Goal: Book appointment/travel/reservation

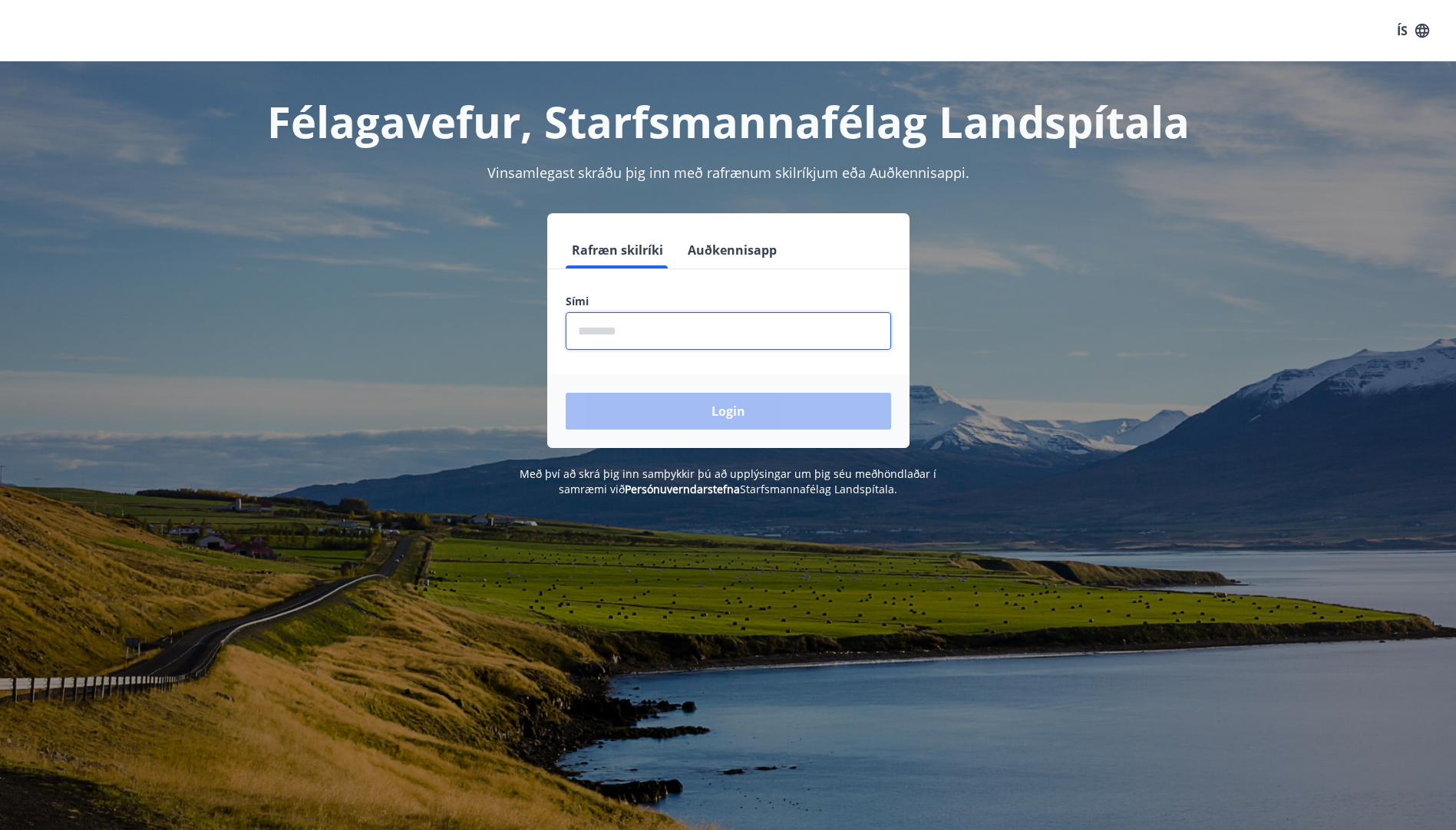
click at [708, 326] on input "phone" at bounding box center [728, 331] width 326 height 38
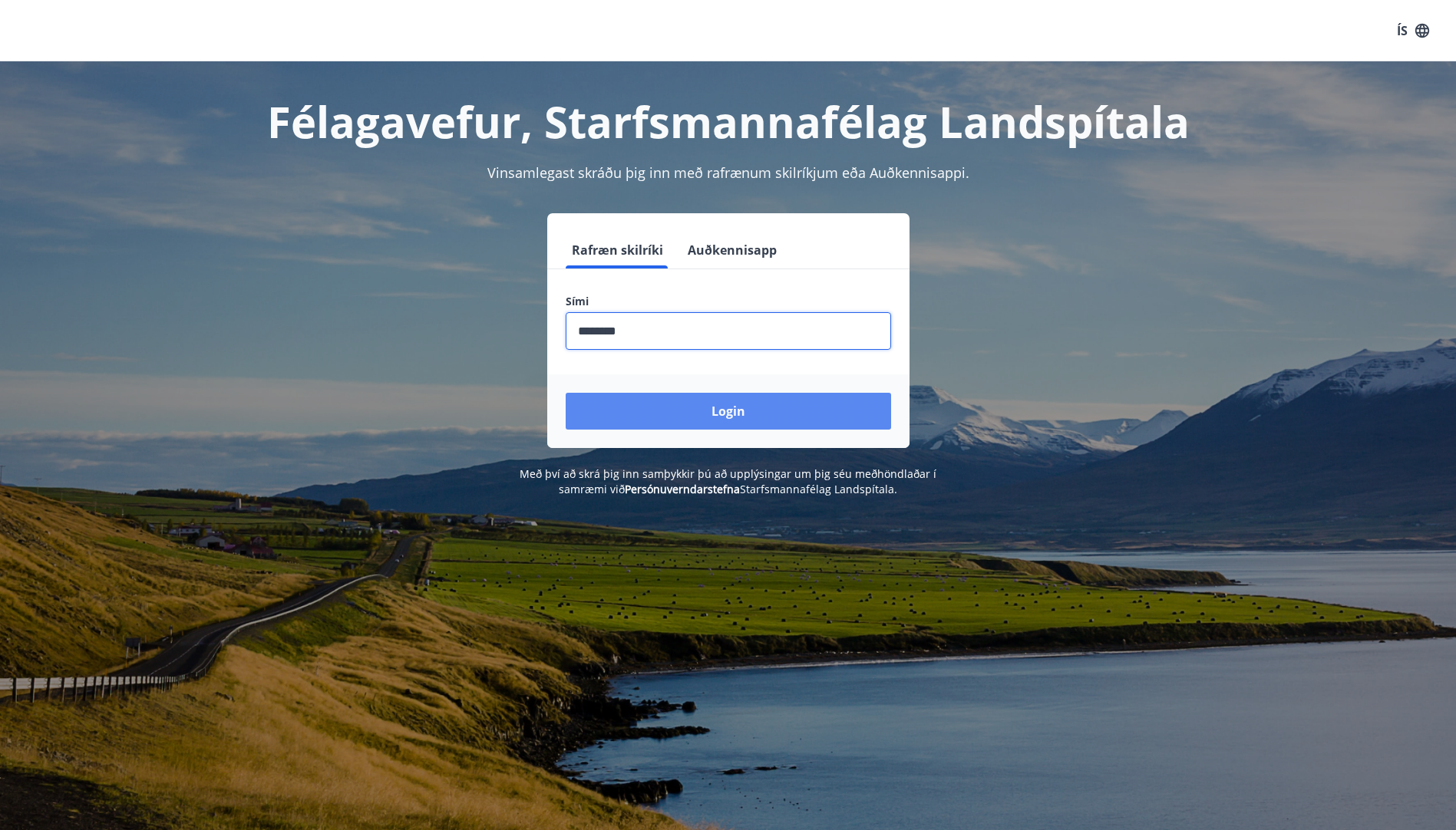
type input "********"
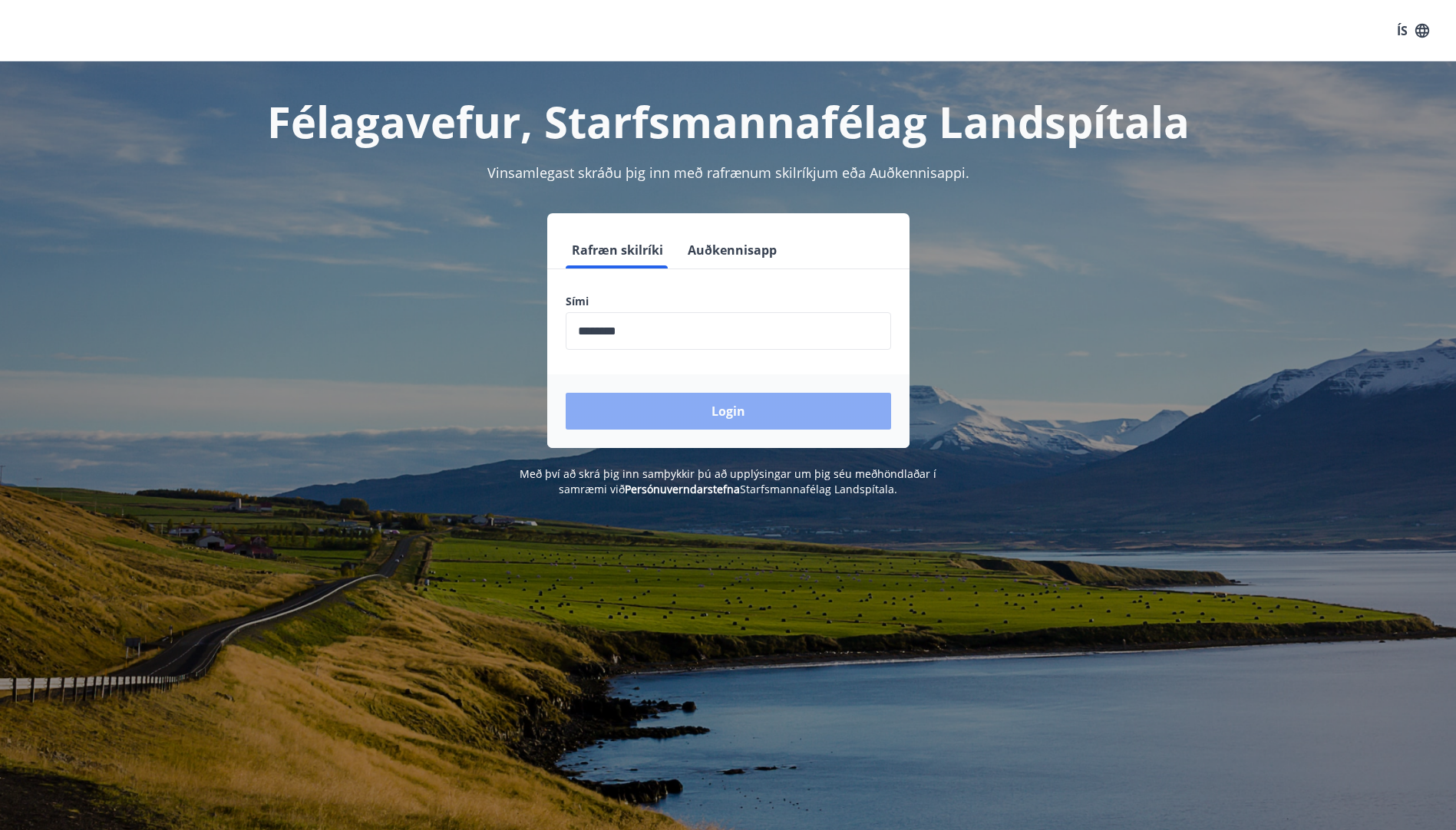
click at [765, 396] on button "Login" at bounding box center [728, 411] width 326 height 37
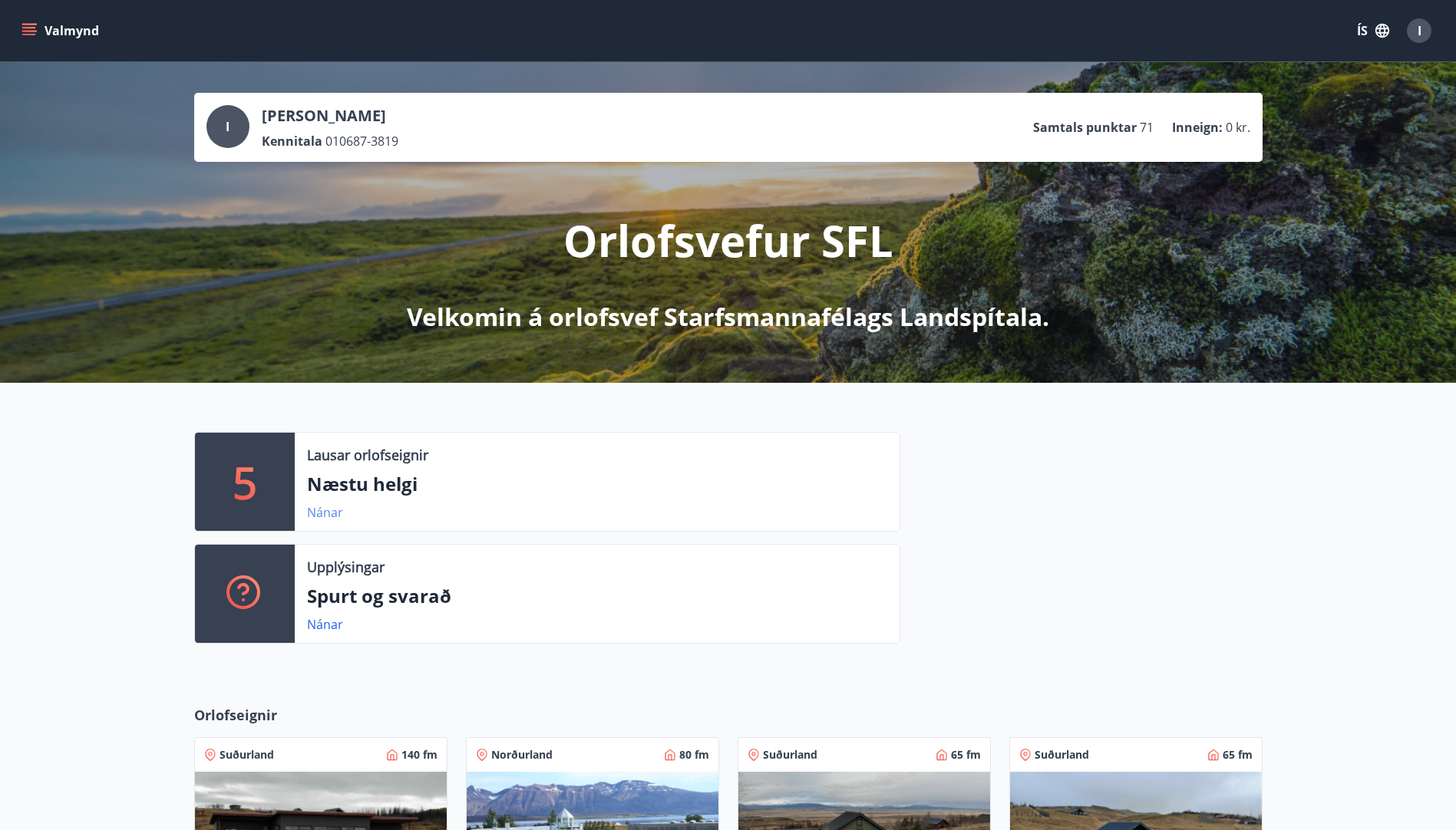
click at [325, 511] on link "Nánar" at bounding box center [325, 512] width 36 height 17
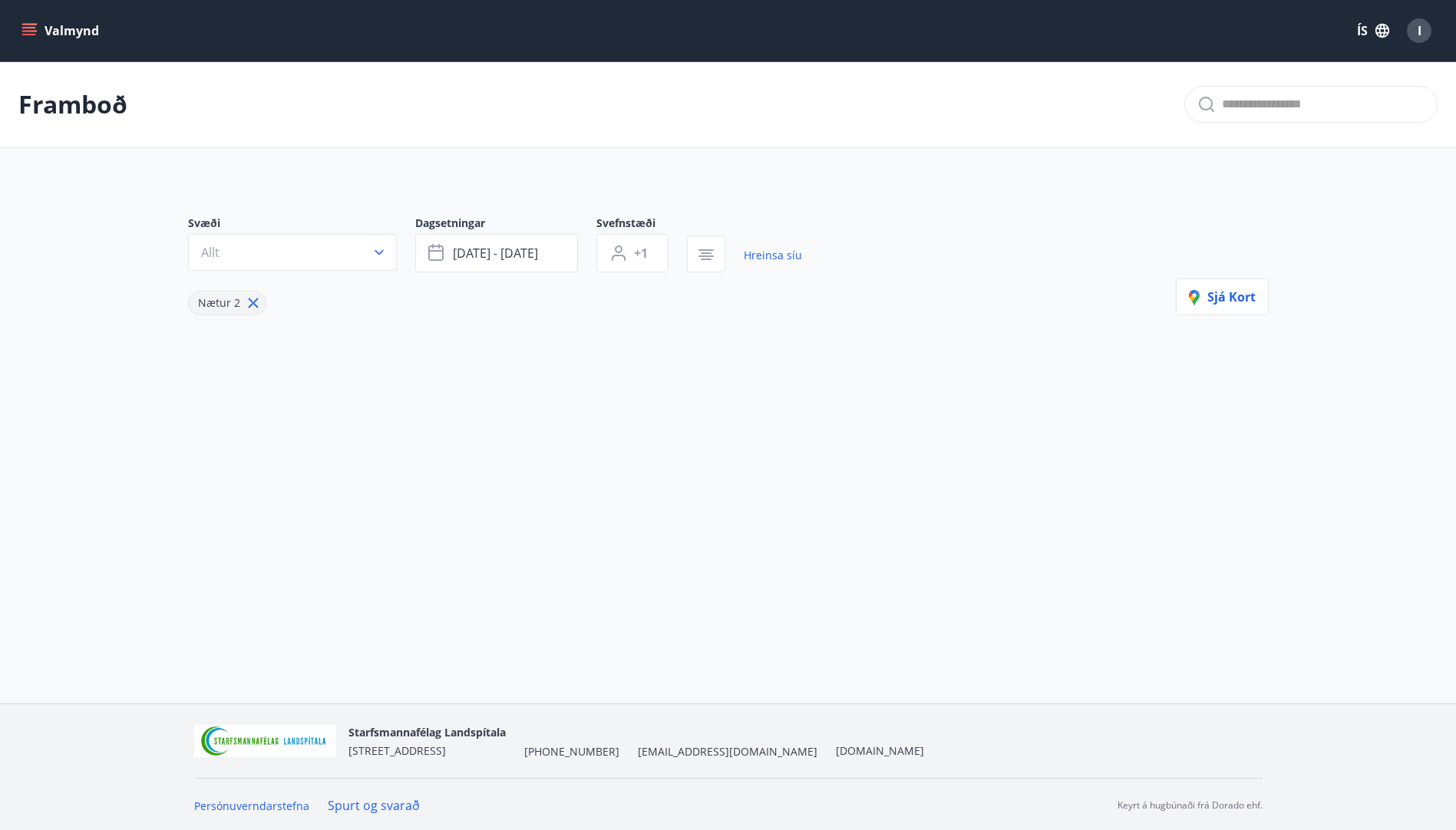
type input "*"
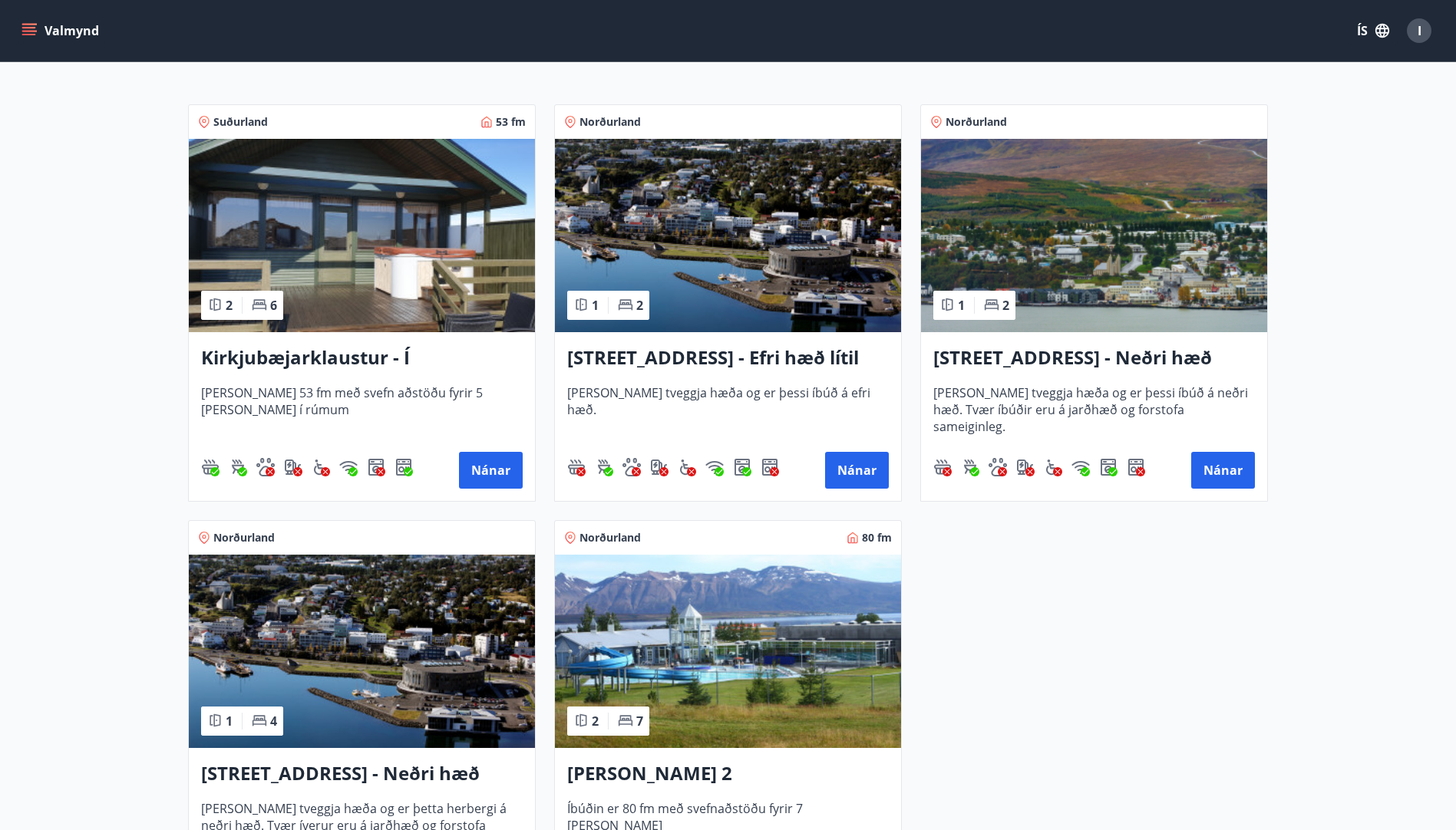
scroll to position [38, 0]
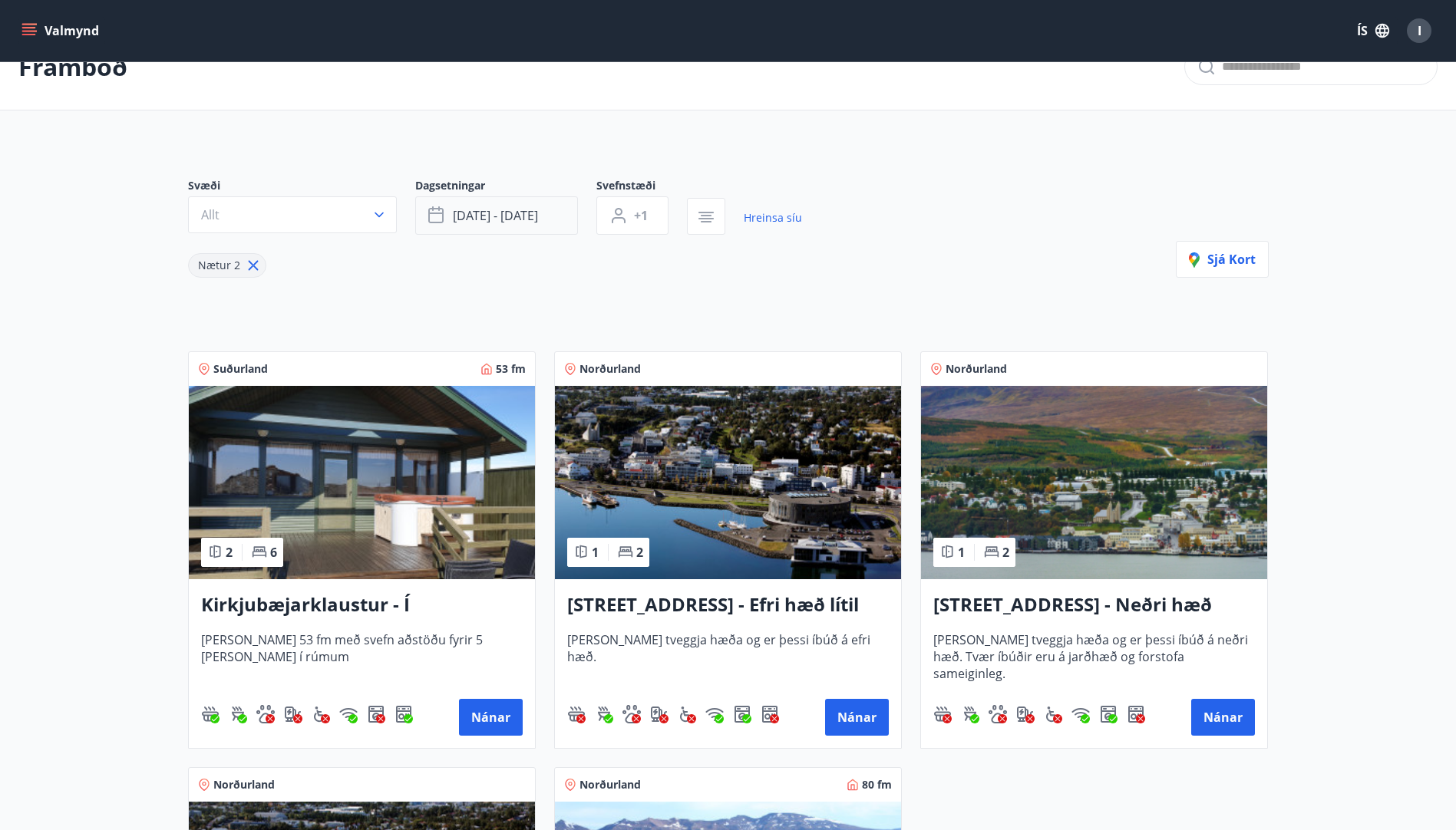
click at [519, 207] on span "[DATE] - [DATE]" at bounding box center [496, 216] width 85 height 17
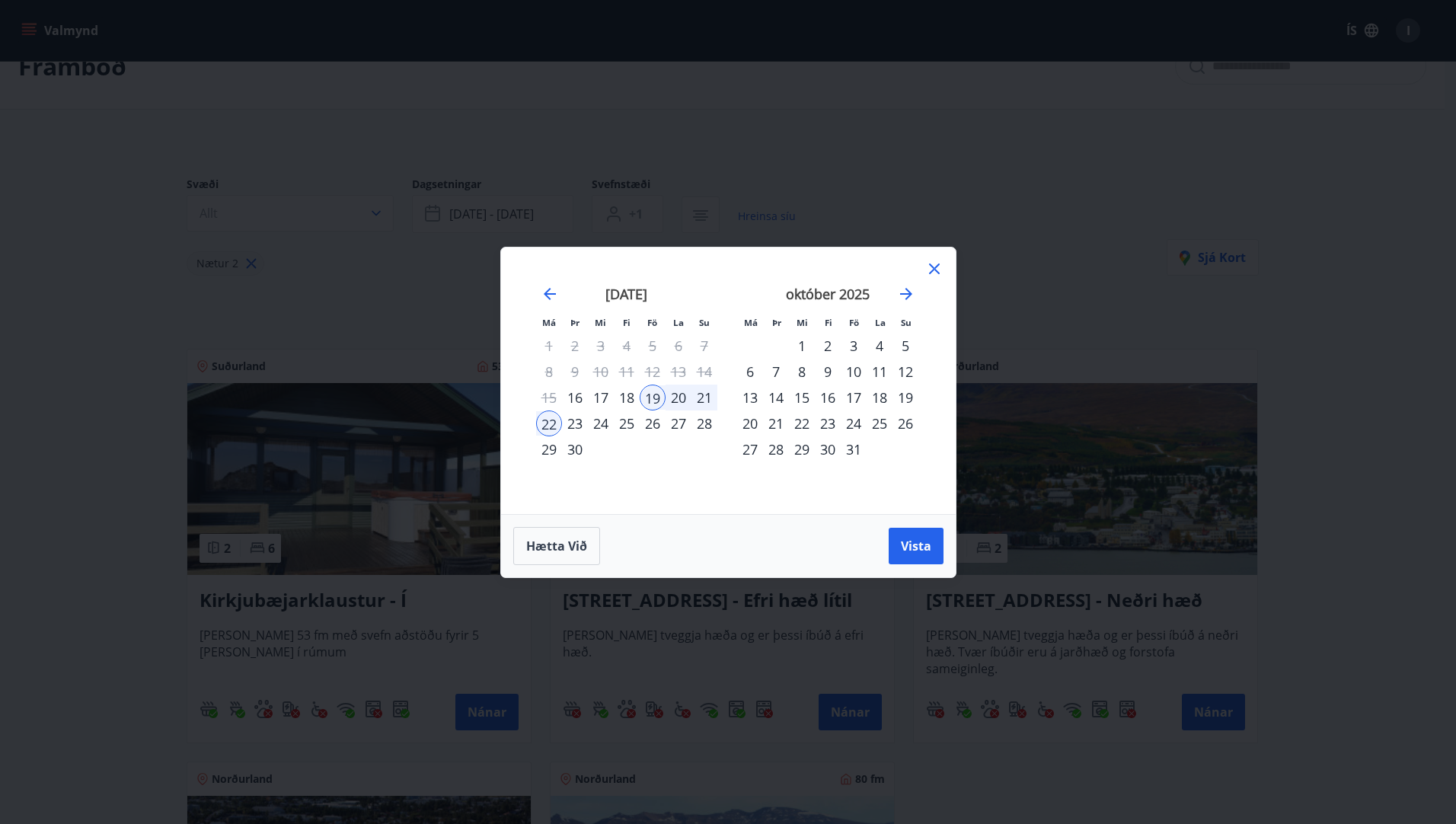
click at [652, 420] on div "26" at bounding box center [653, 424] width 26 height 26
click at [573, 447] on div "30" at bounding box center [575, 450] width 26 height 26
click at [925, 546] on span "Vista" at bounding box center [916, 546] width 31 height 17
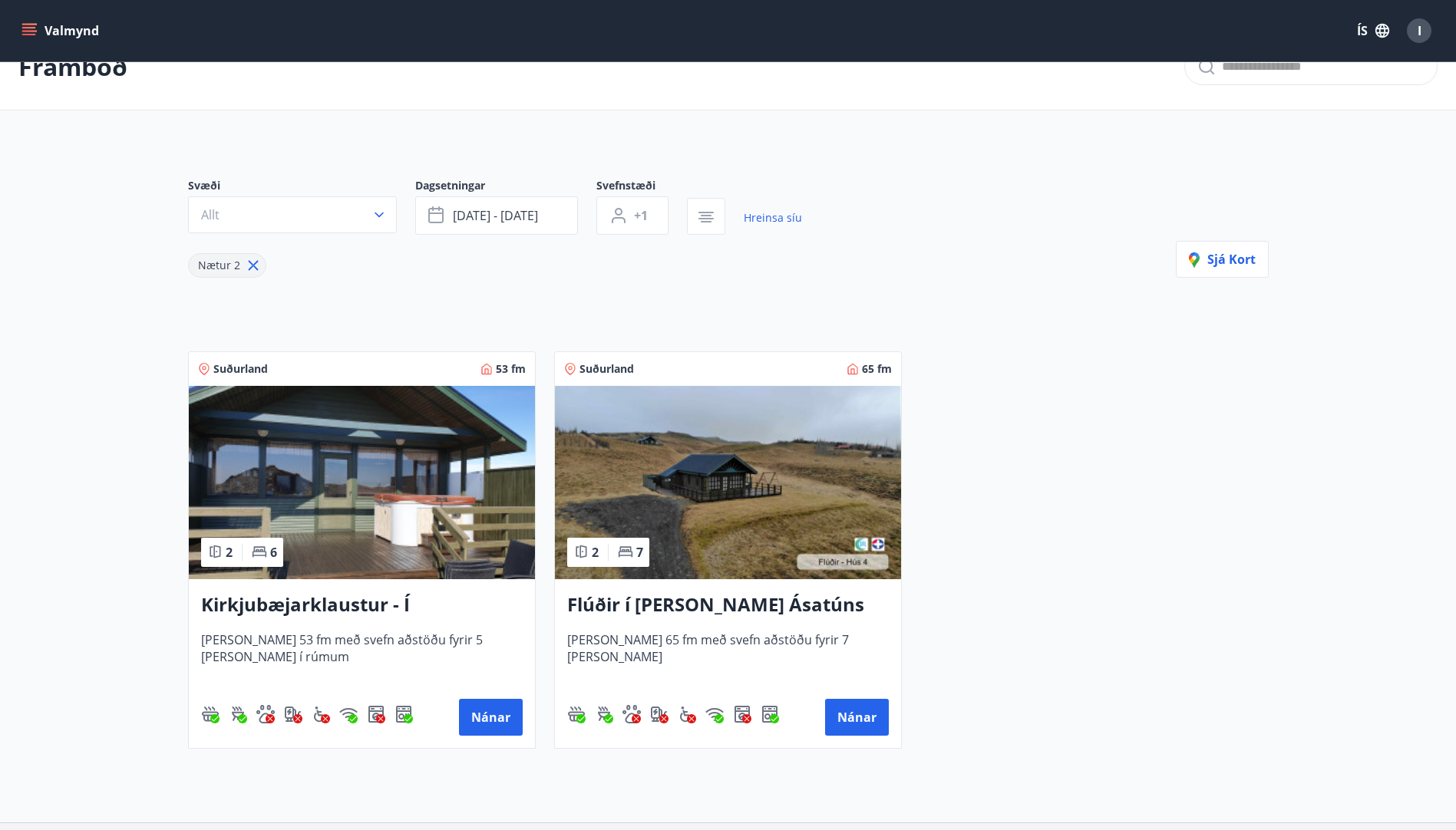
click at [711, 475] on img at bounding box center [728, 482] width 346 height 193
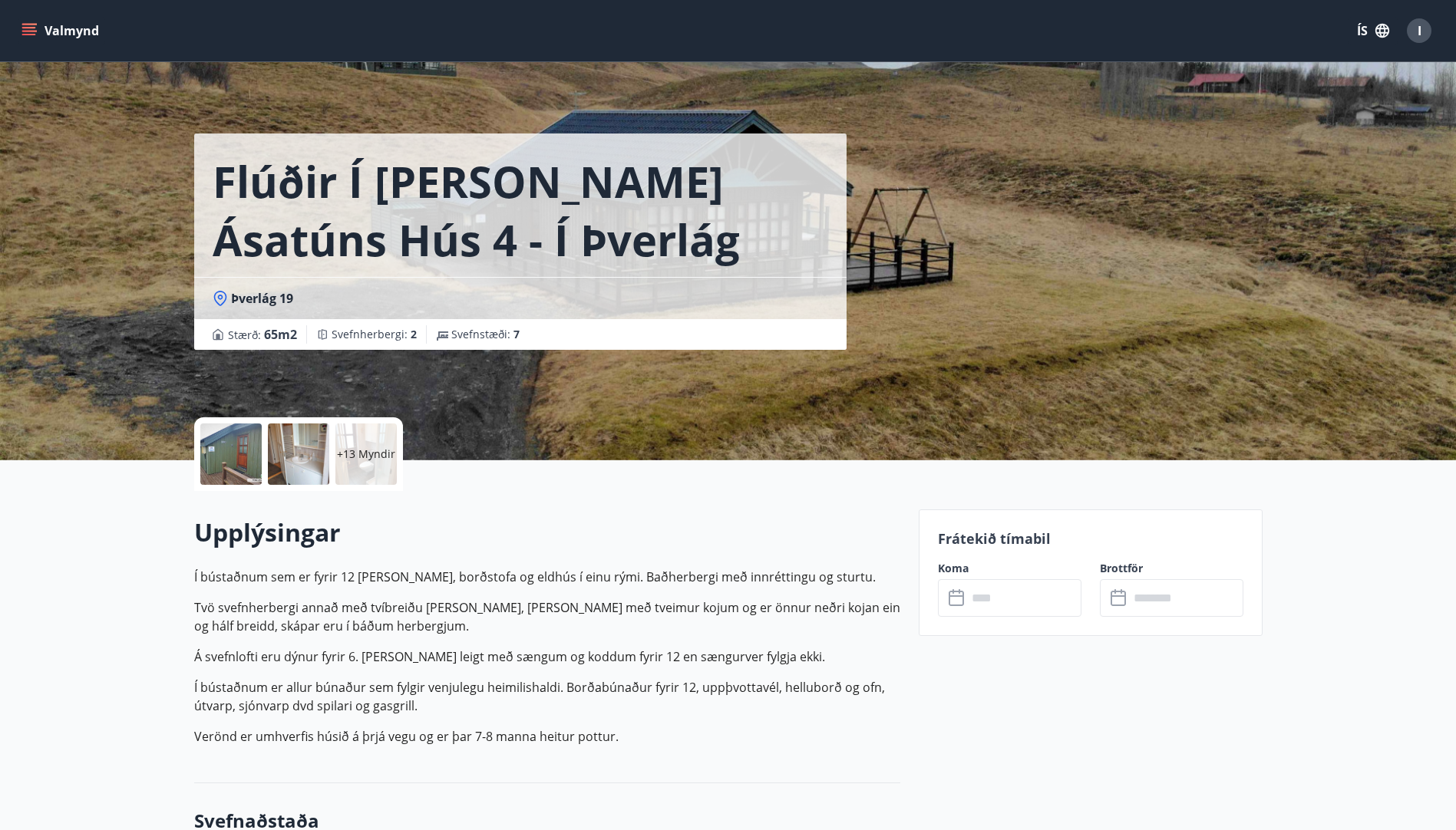
click at [221, 445] on div at bounding box center [230, 454] width 61 height 61
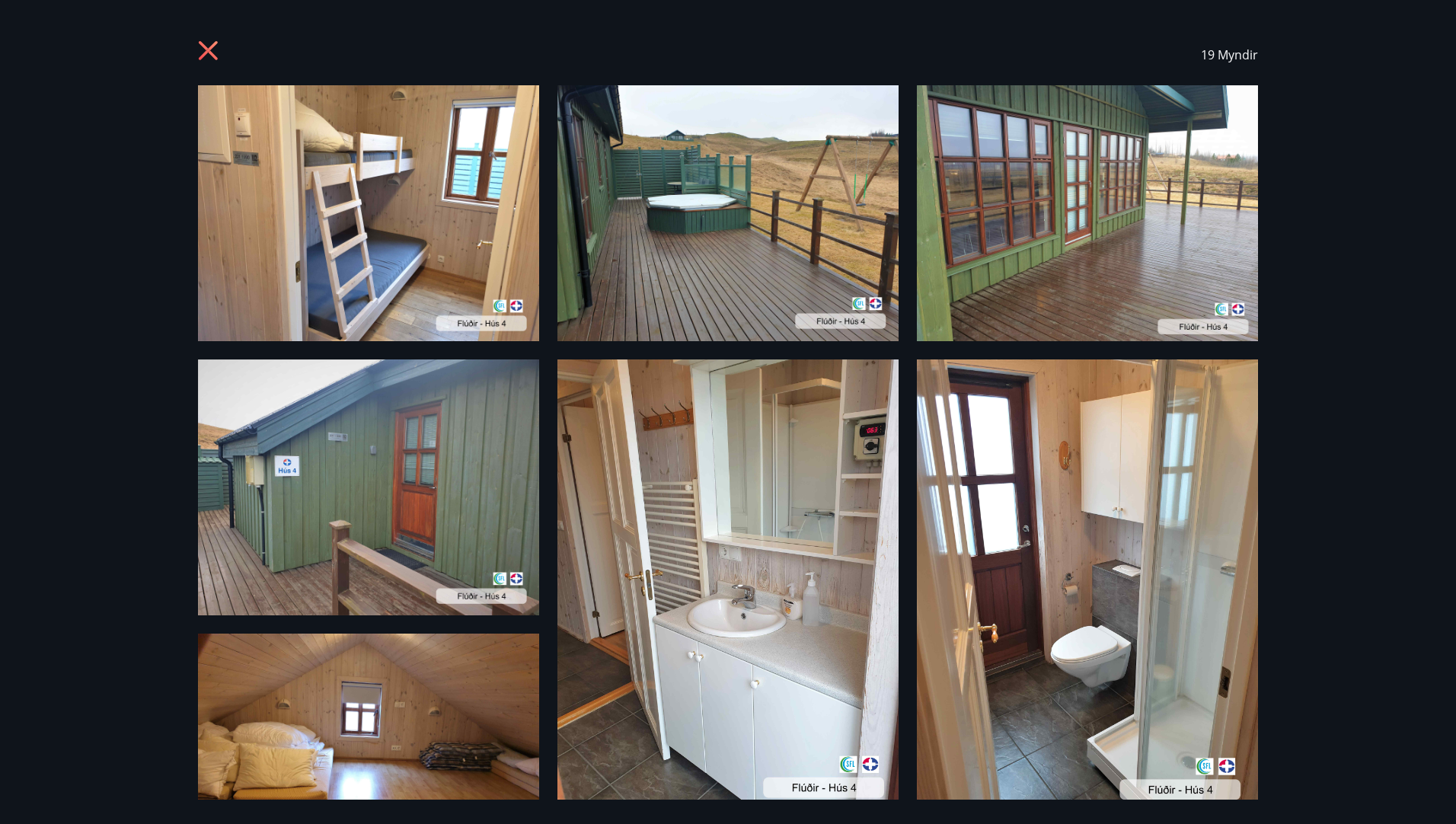
click at [443, 196] on img at bounding box center [368, 213] width 342 height 255
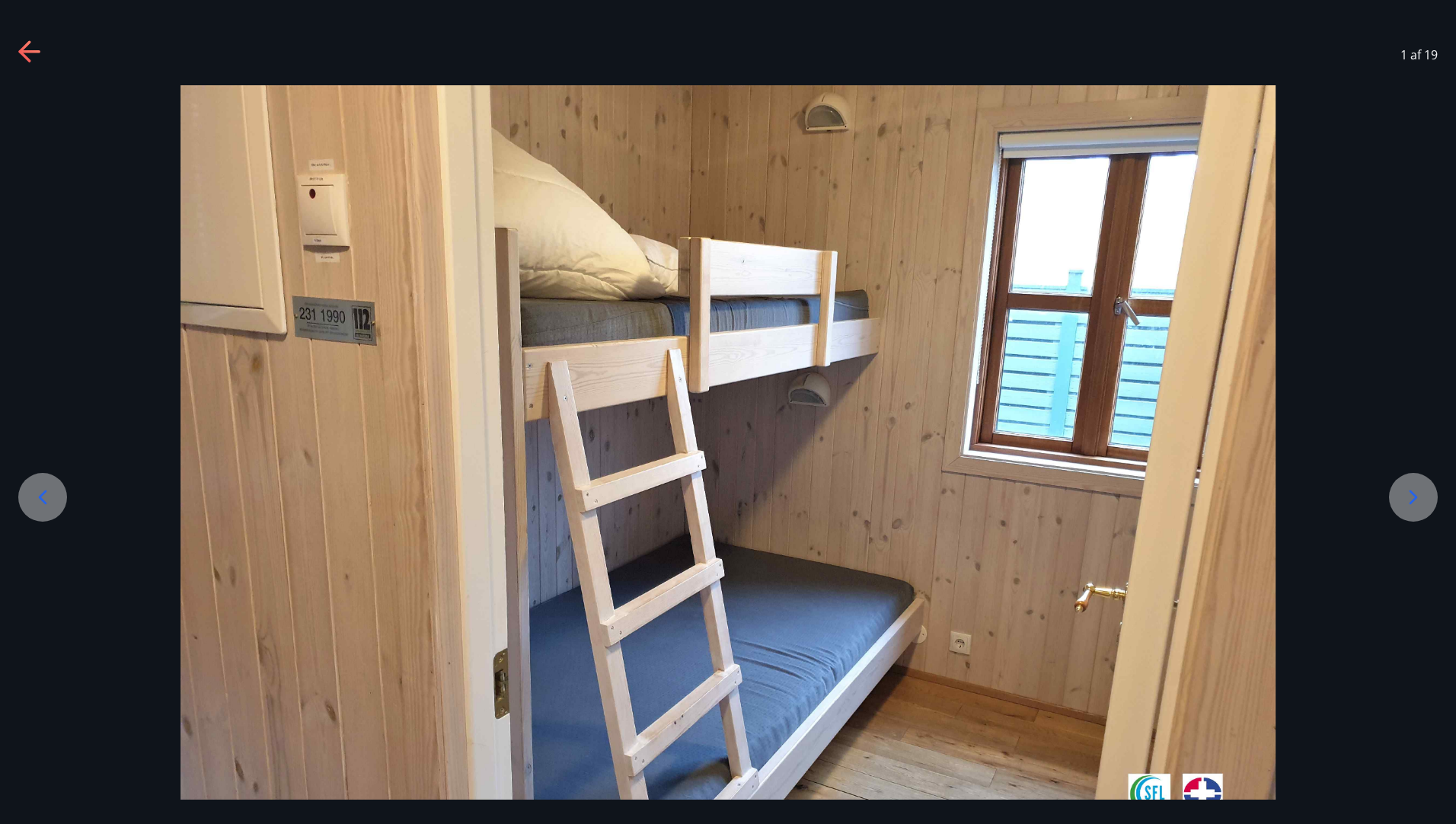
click at [1415, 506] on icon at bounding box center [1414, 497] width 25 height 25
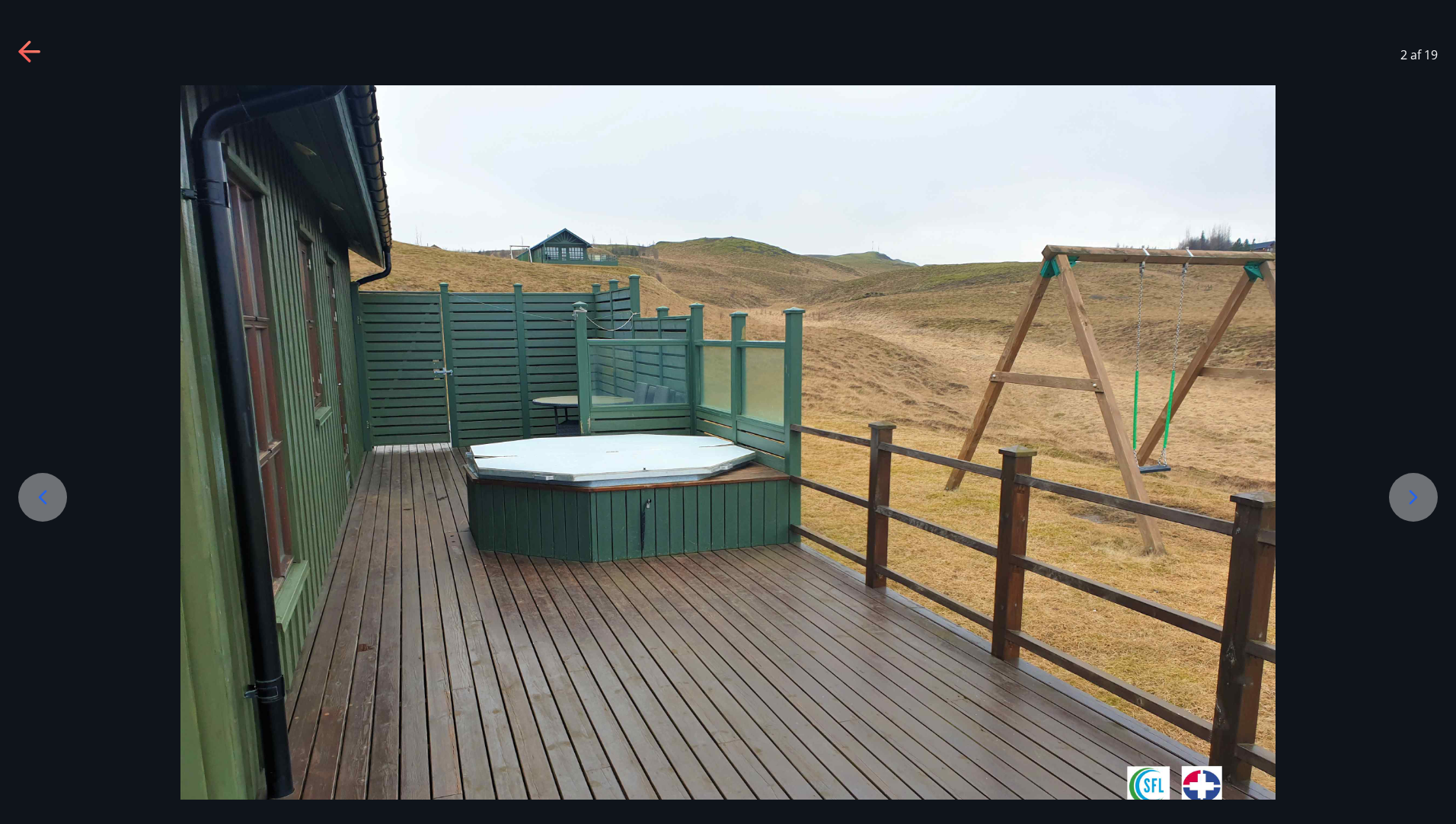
click at [1415, 506] on icon at bounding box center [1414, 497] width 25 height 25
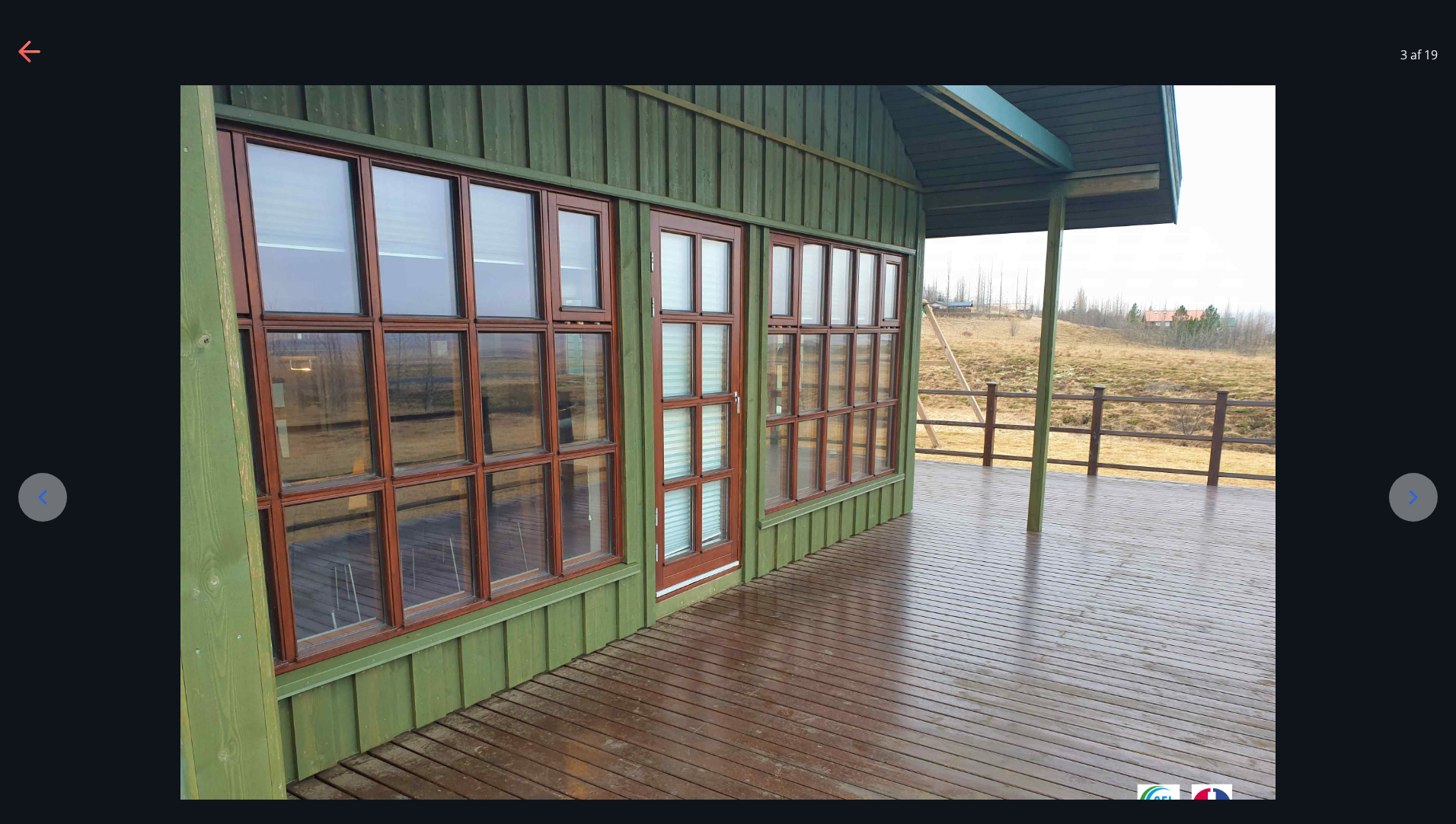
click at [1415, 506] on icon at bounding box center [1414, 497] width 25 height 25
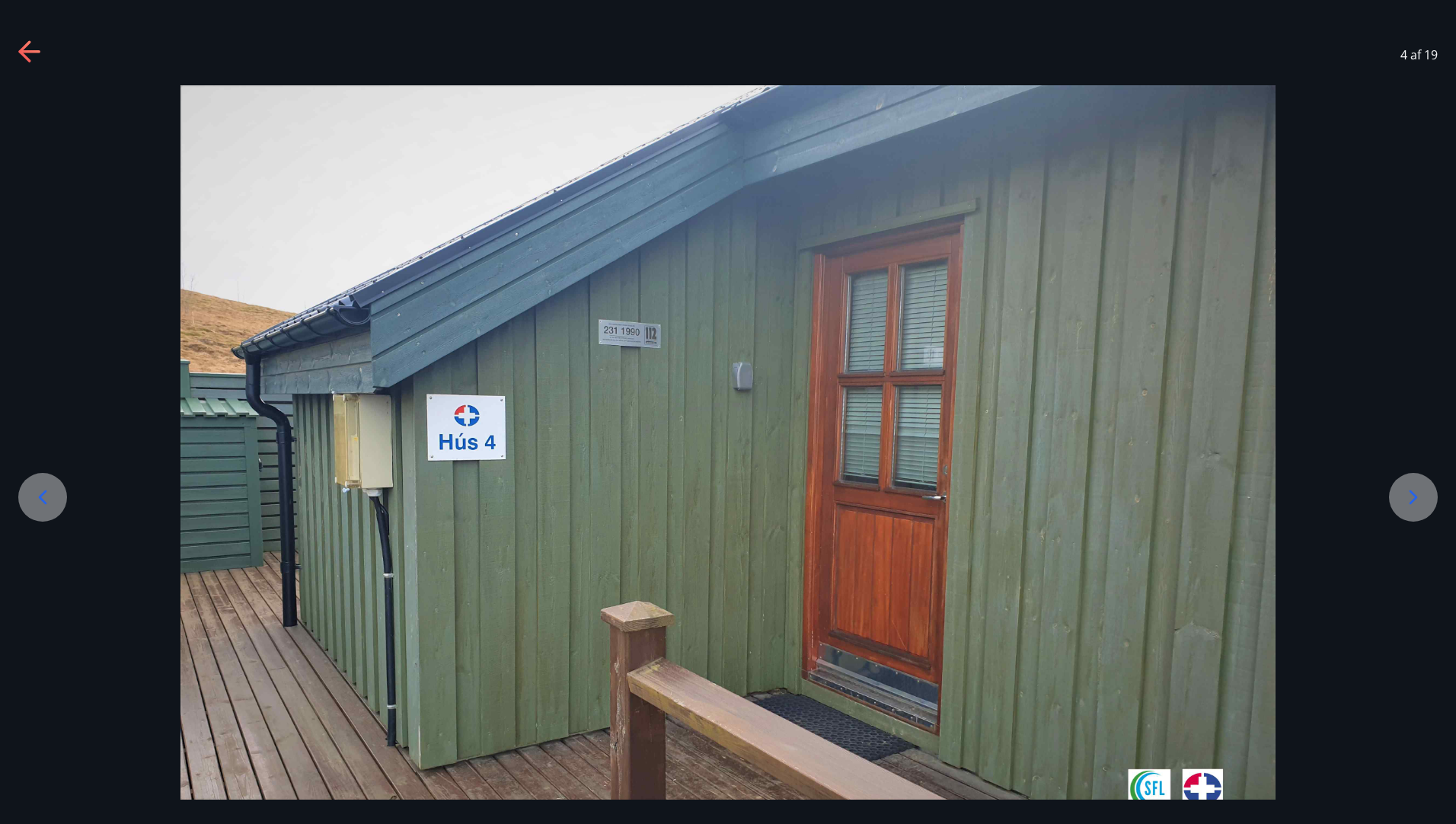
click at [1415, 506] on icon at bounding box center [1414, 497] width 25 height 25
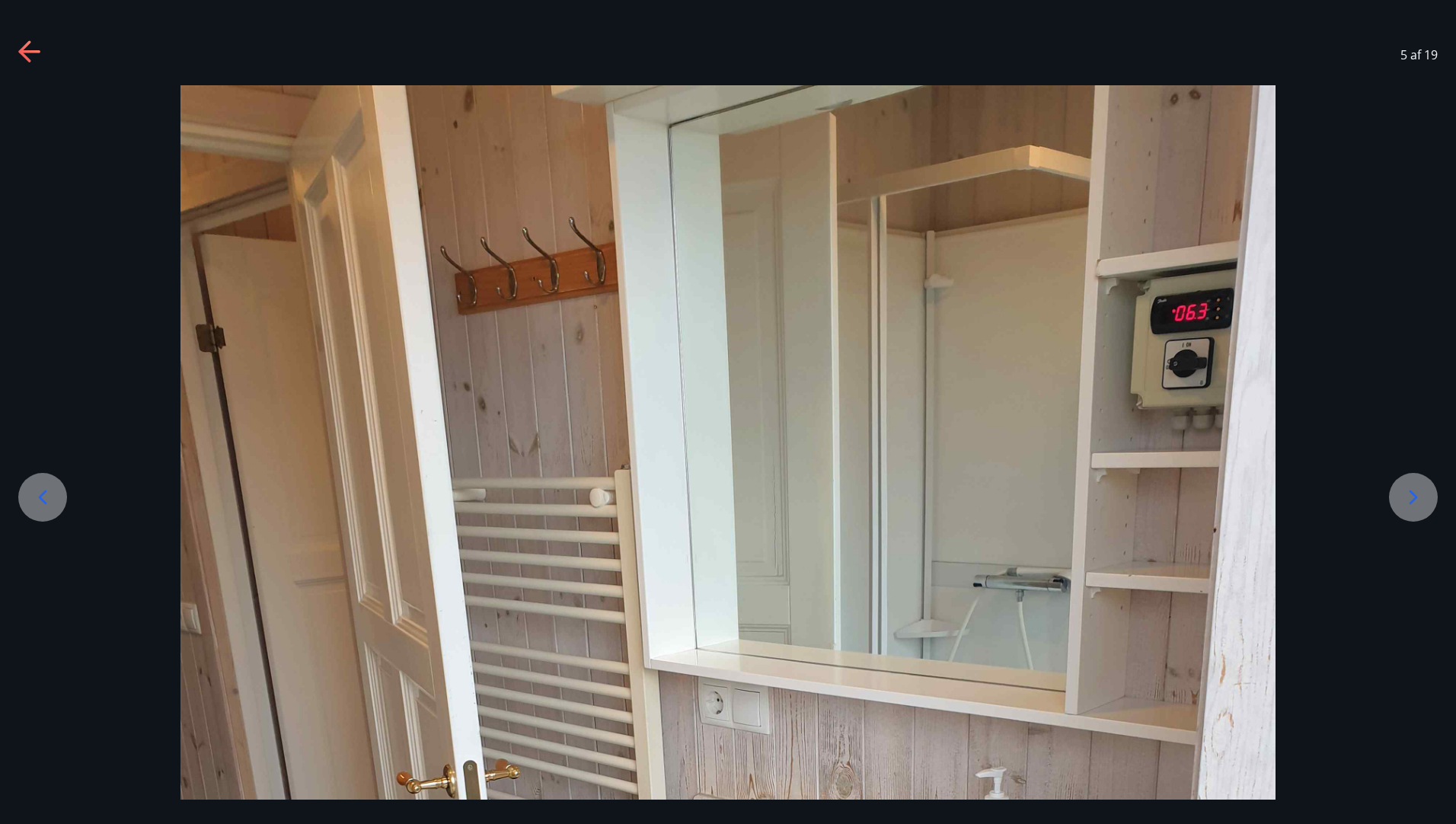
click at [1415, 506] on icon at bounding box center [1414, 497] width 25 height 25
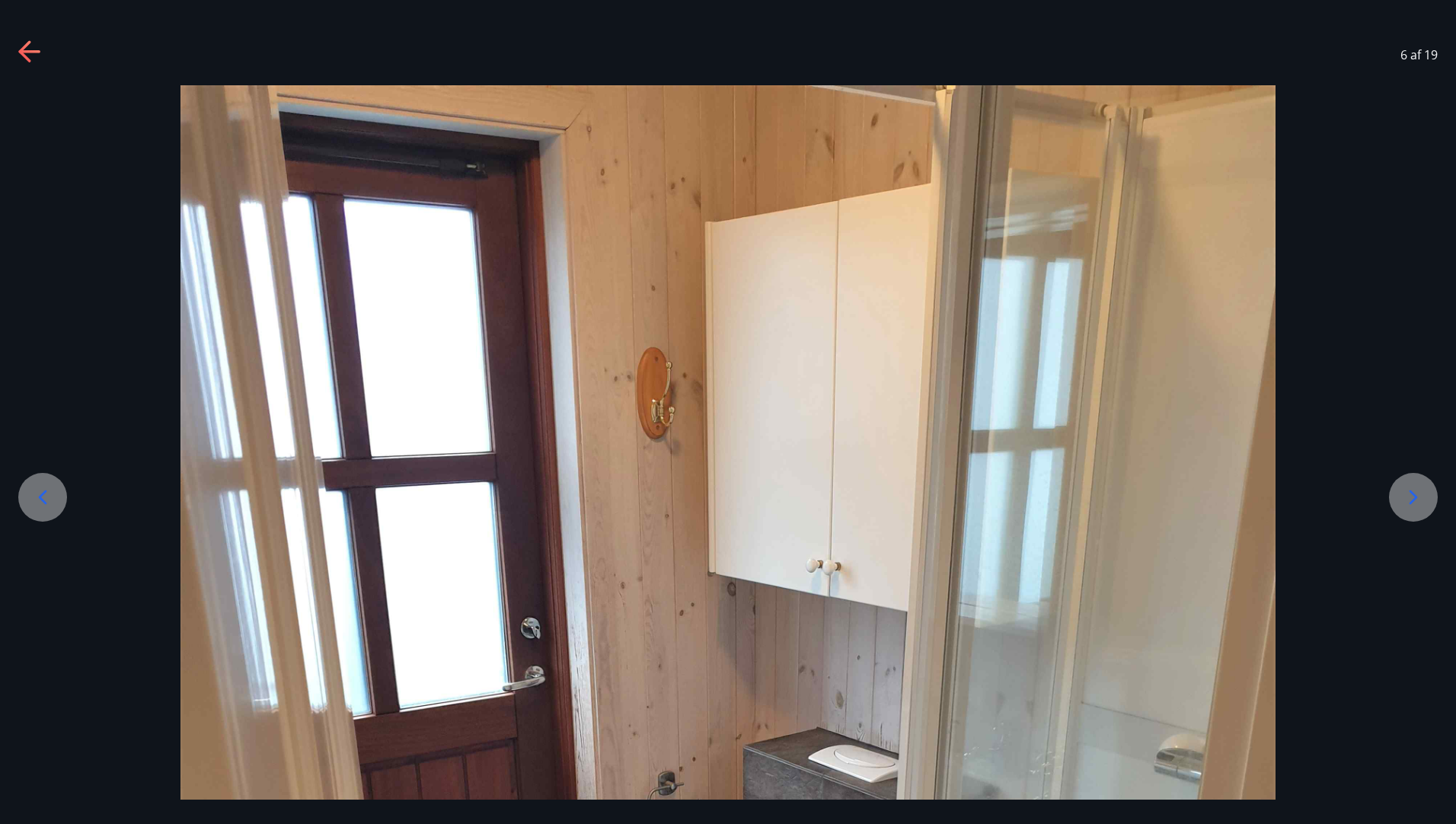
click at [1415, 506] on icon at bounding box center [1414, 497] width 25 height 25
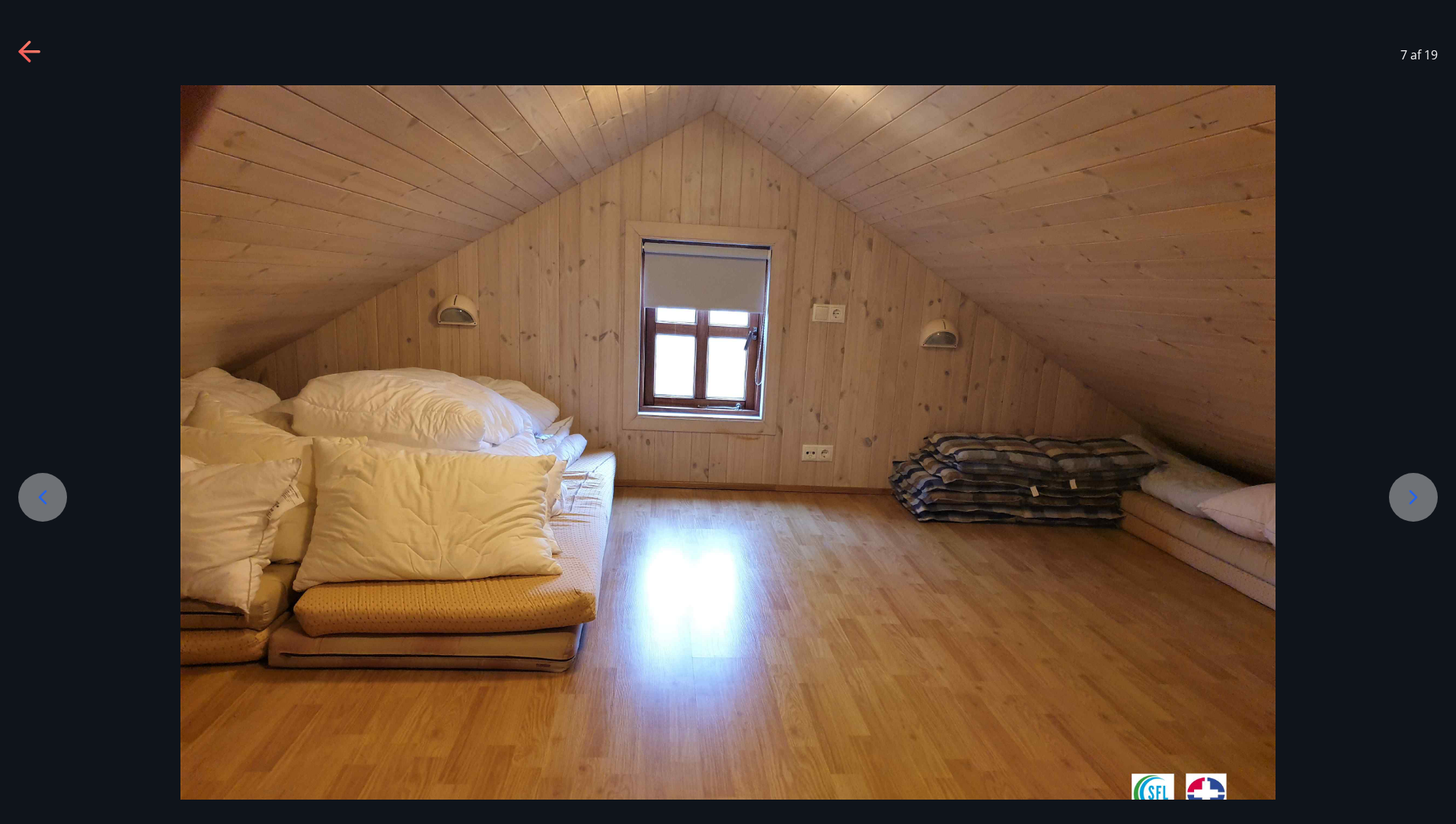
click at [1415, 506] on icon at bounding box center [1414, 497] width 25 height 25
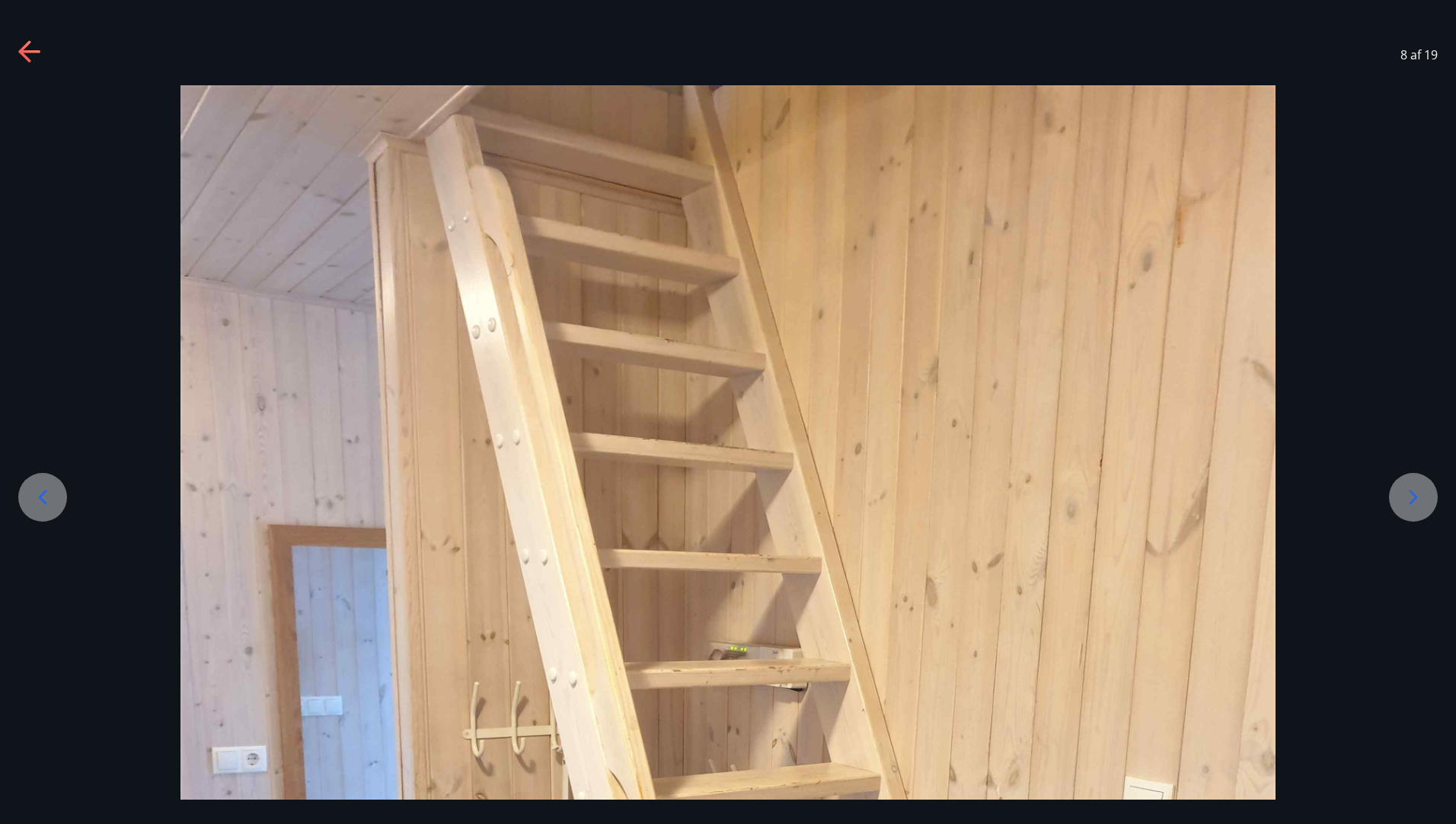
click at [1415, 506] on icon at bounding box center [1414, 497] width 25 height 25
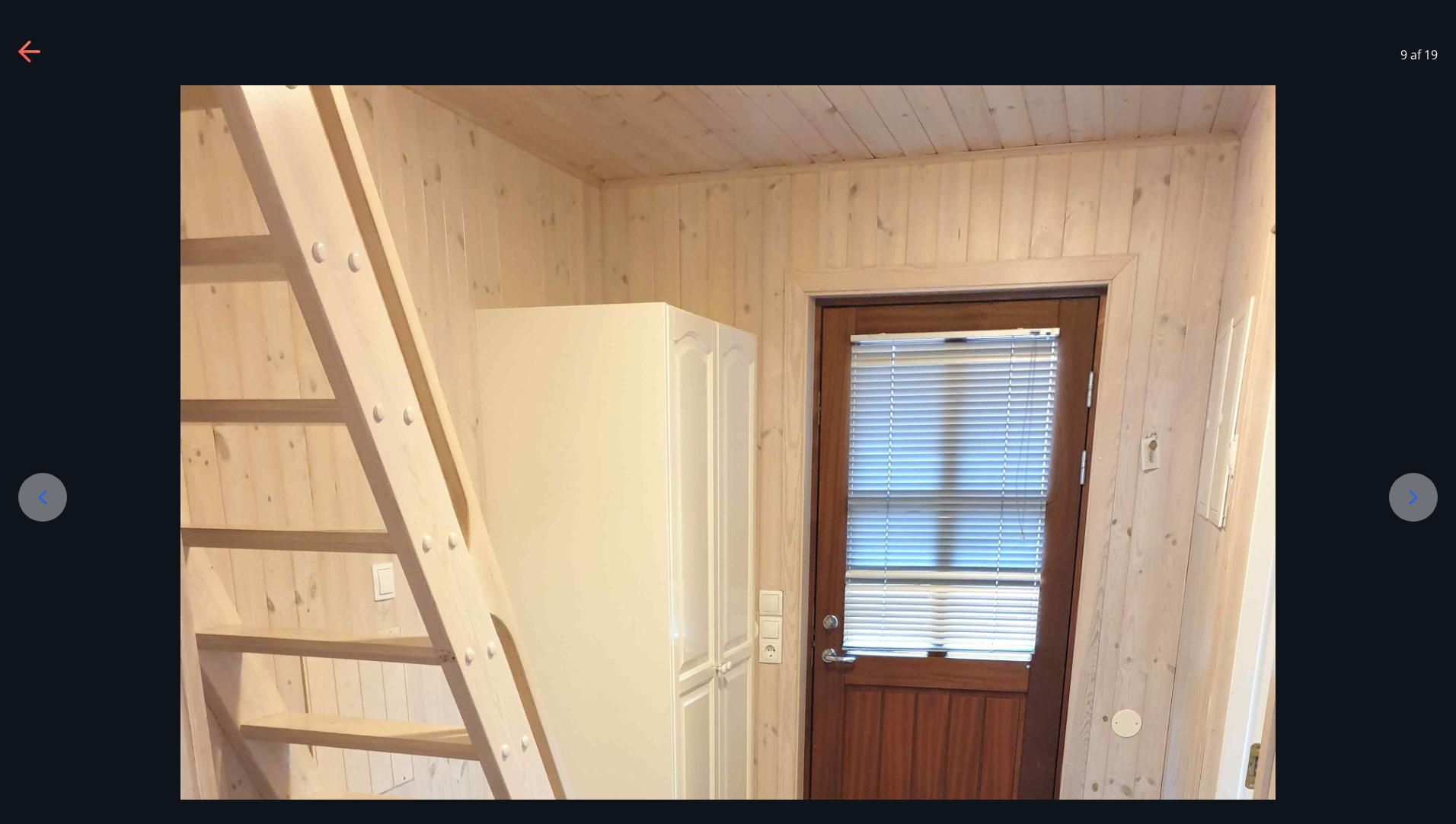
click at [1415, 506] on icon at bounding box center [1414, 497] width 25 height 25
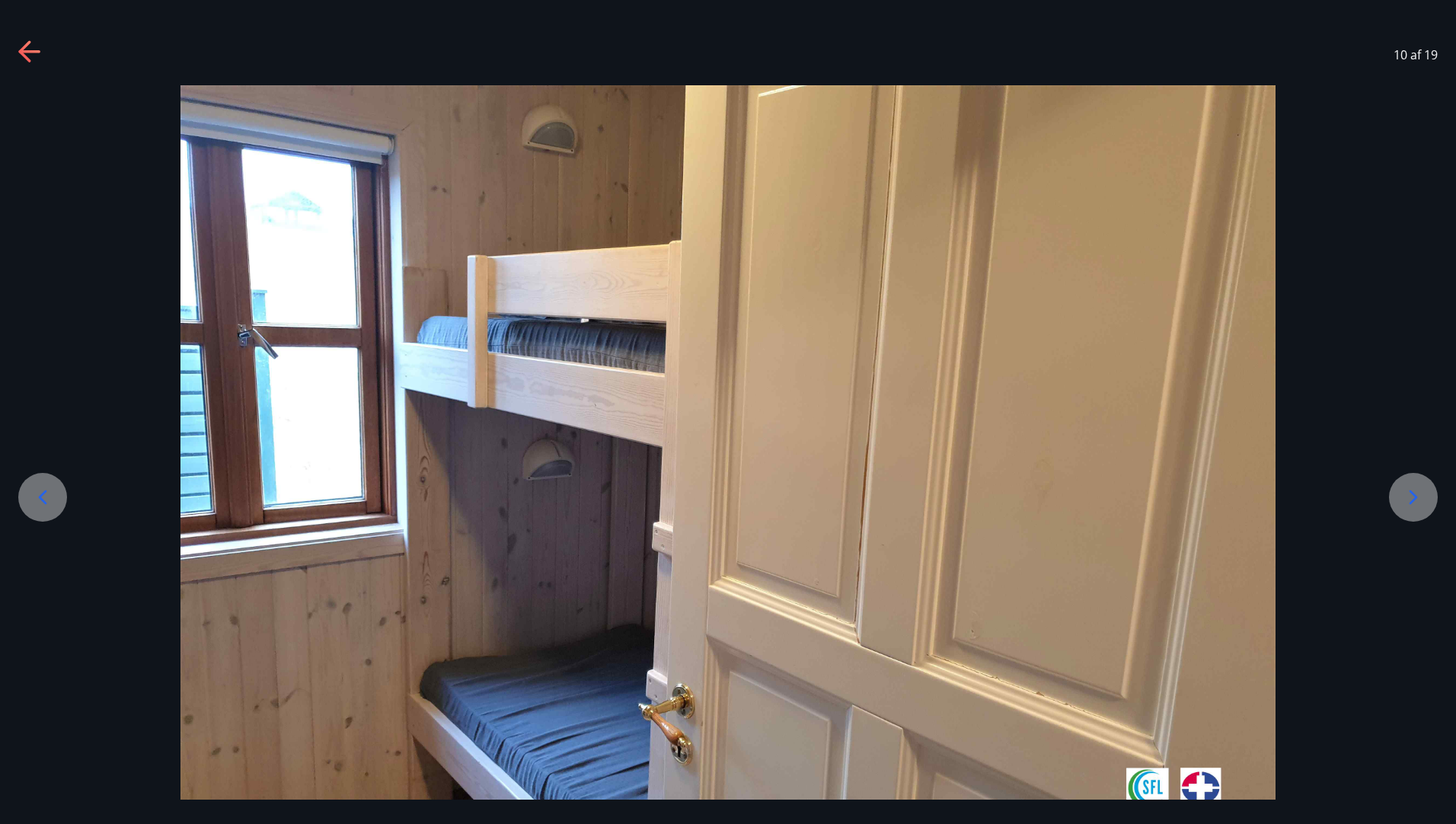
click at [1415, 506] on icon at bounding box center [1414, 497] width 25 height 25
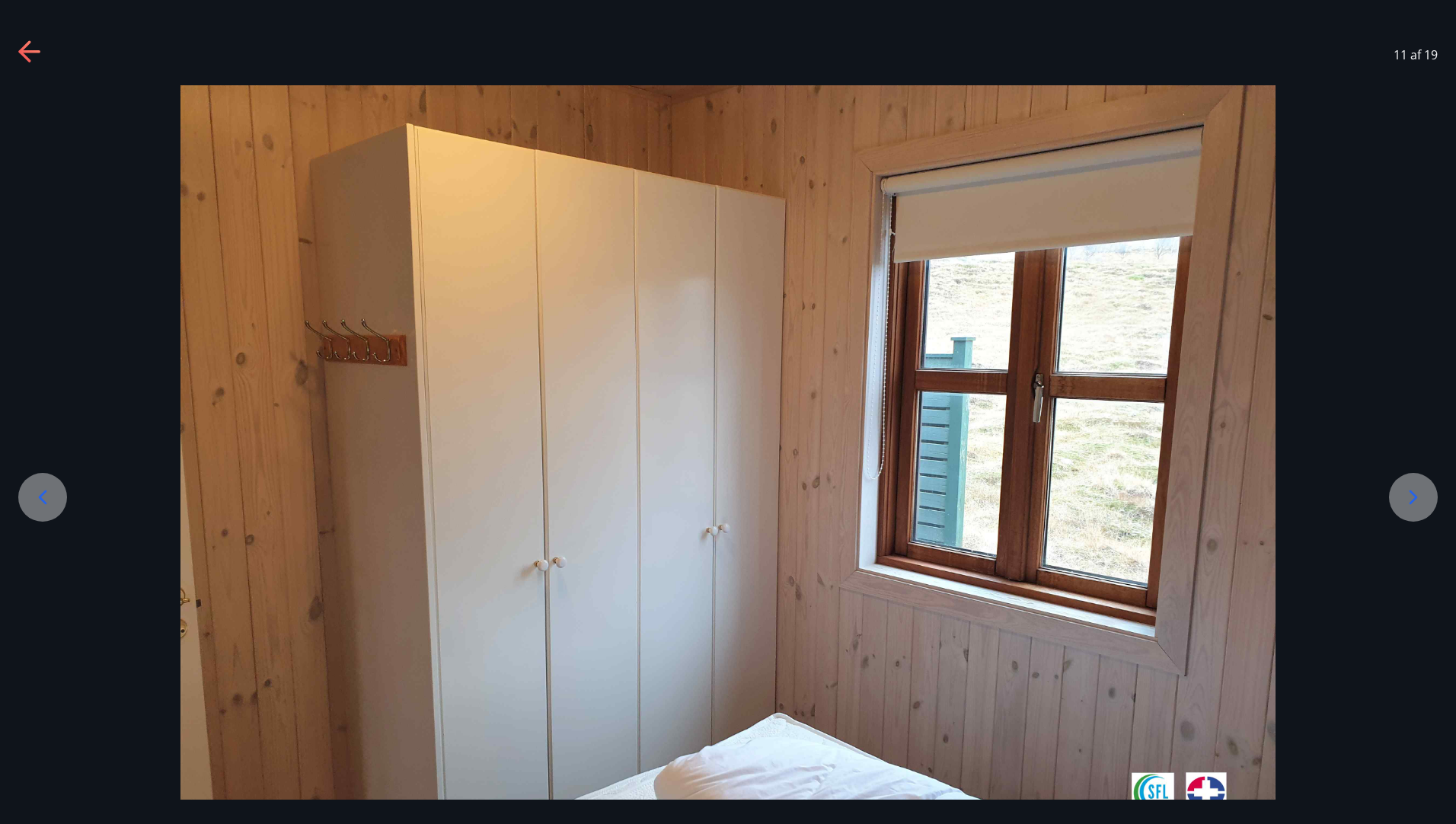
click at [1415, 506] on icon at bounding box center [1414, 497] width 25 height 25
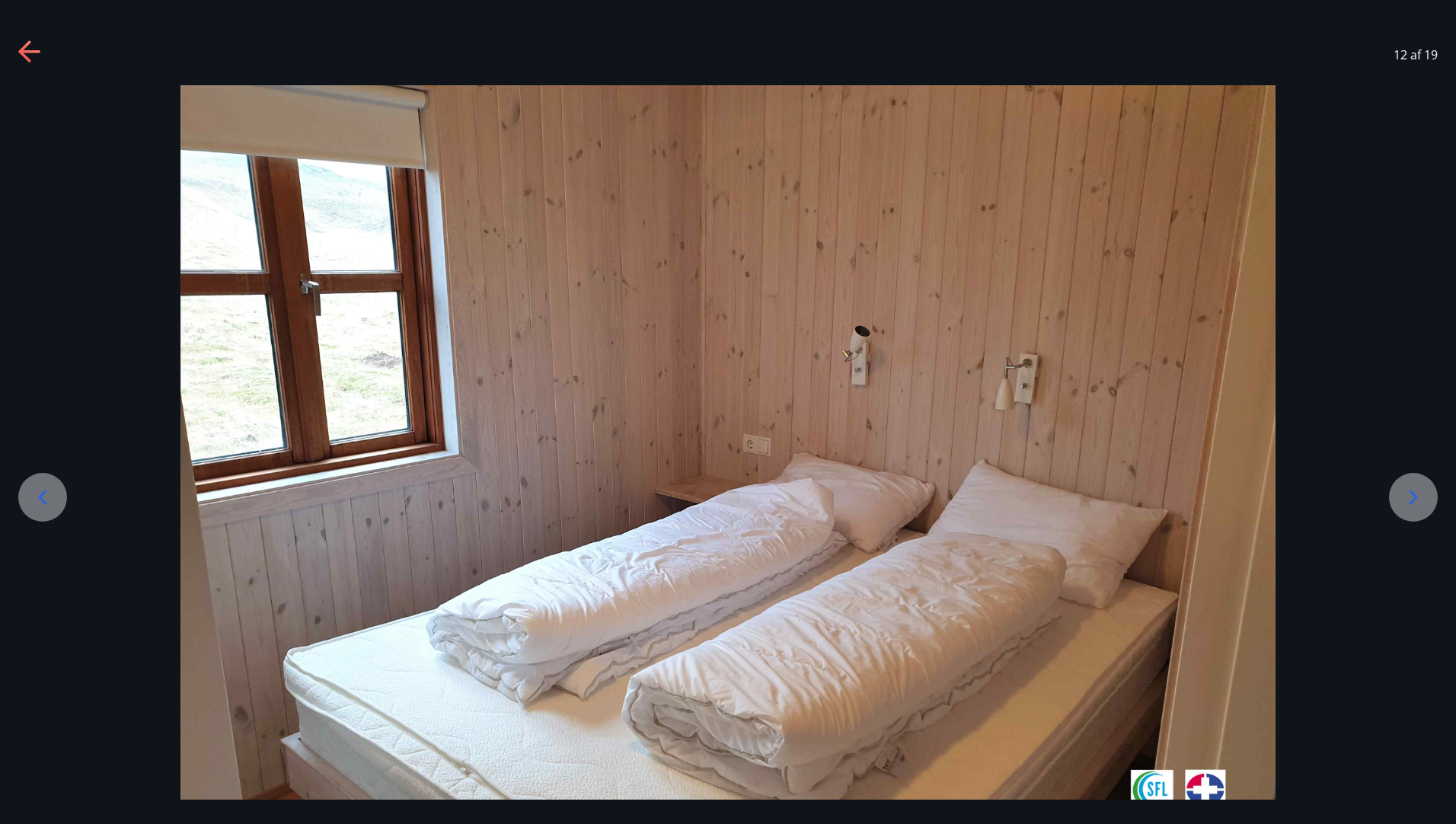
click at [1415, 506] on icon at bounding box center [1414, 497] width 25 height 25
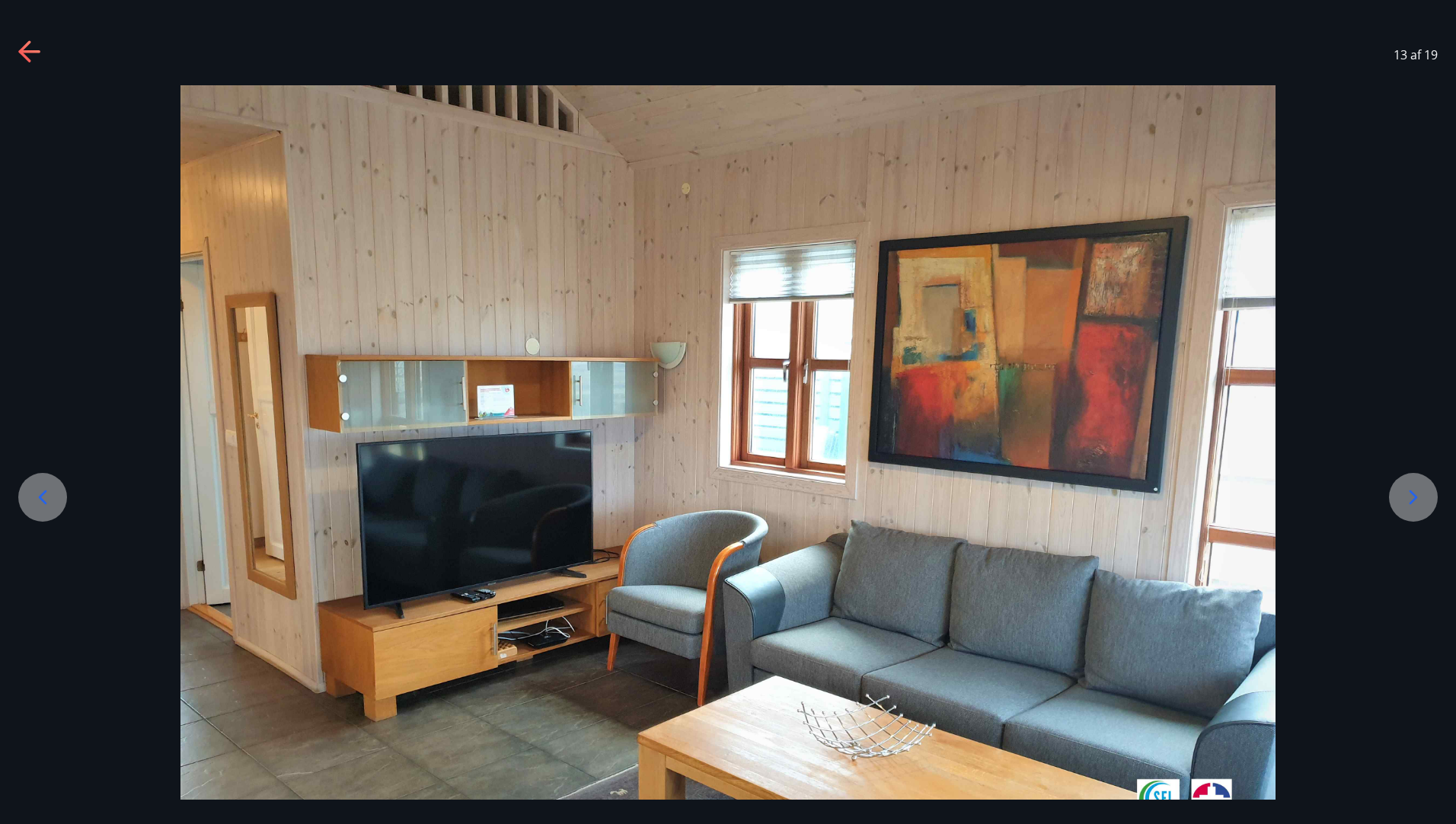
click at [1415, 506] on icon at bounding box center [1414, 497] width 25 height 25
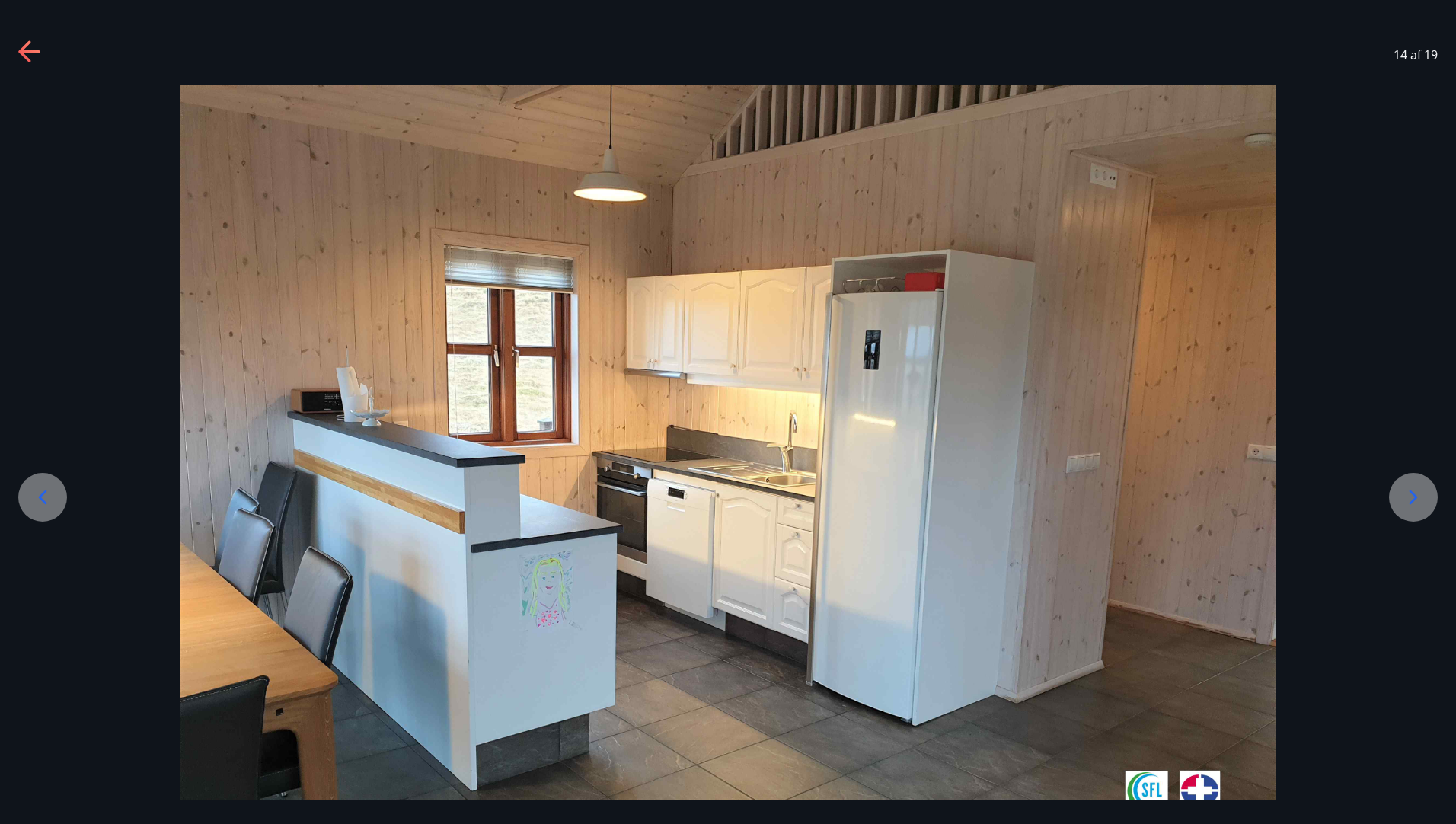
click at [1415, 506] on icon at bounding box center [1414, 497] width 25 height 25
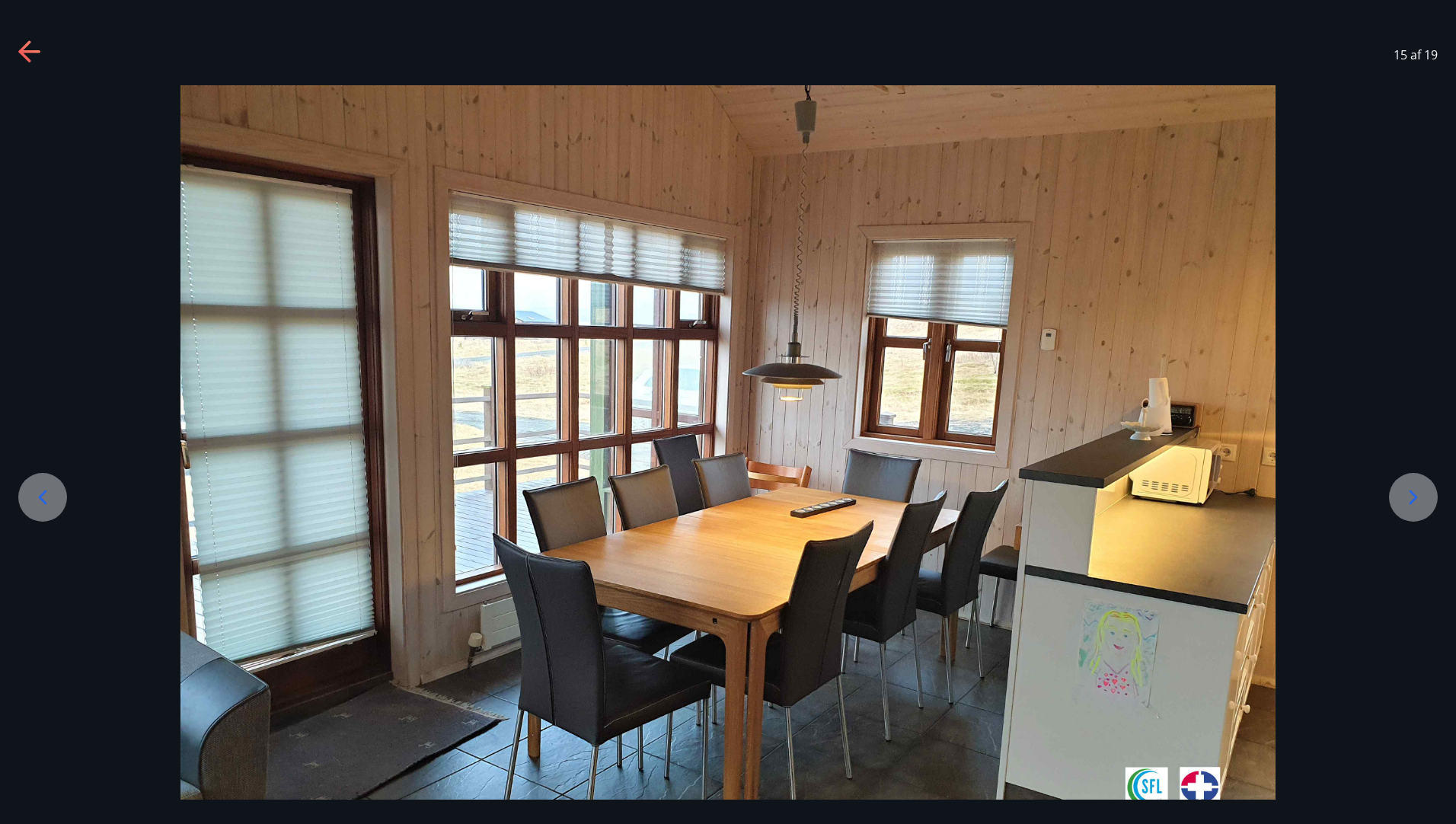
click at [1415, 506] on icon at bounding box center [1414, 497] width 25 height 25
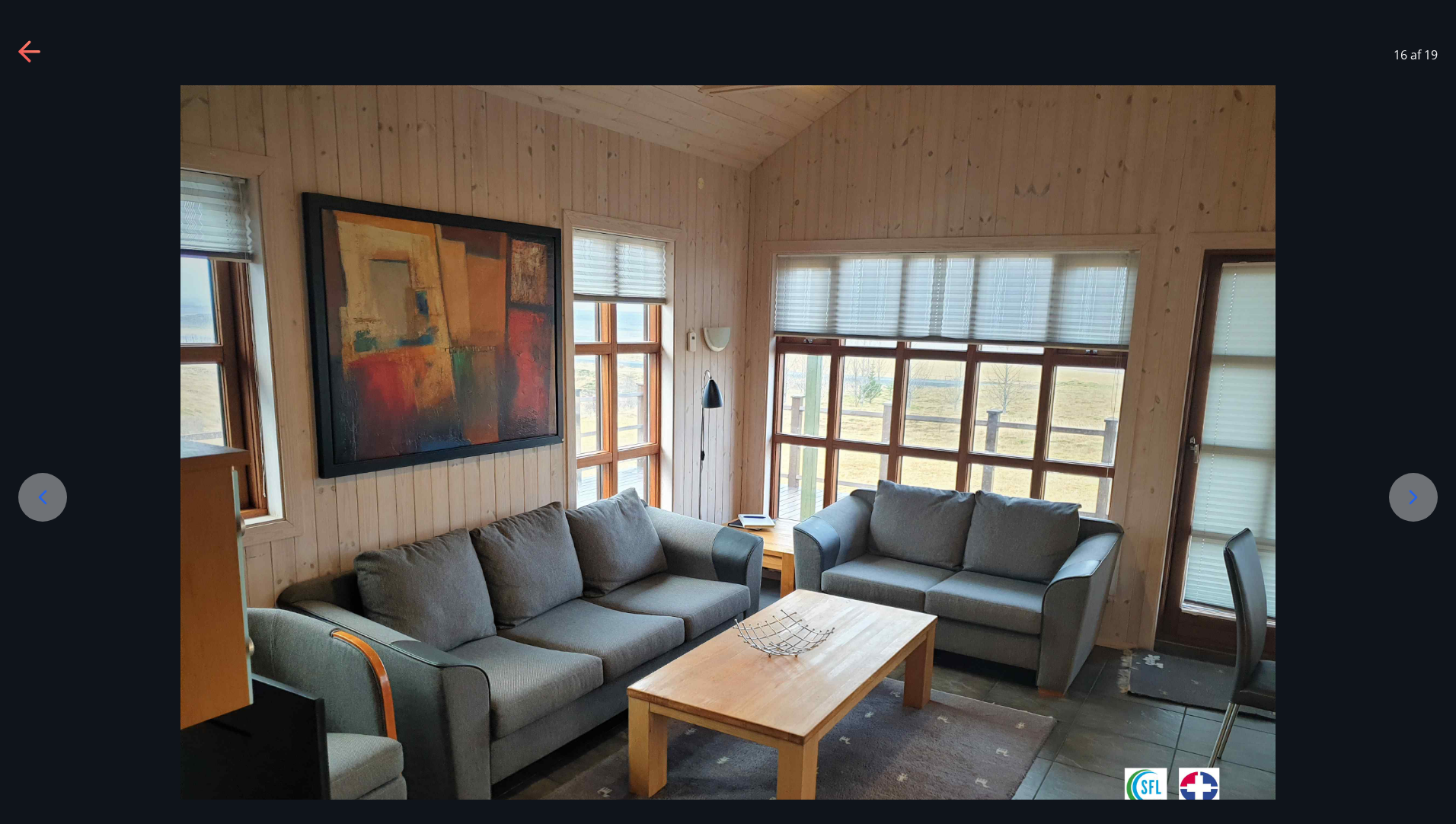
click at [1415, 506] on icon at bounding box center [1414, 497] width 25 height 25
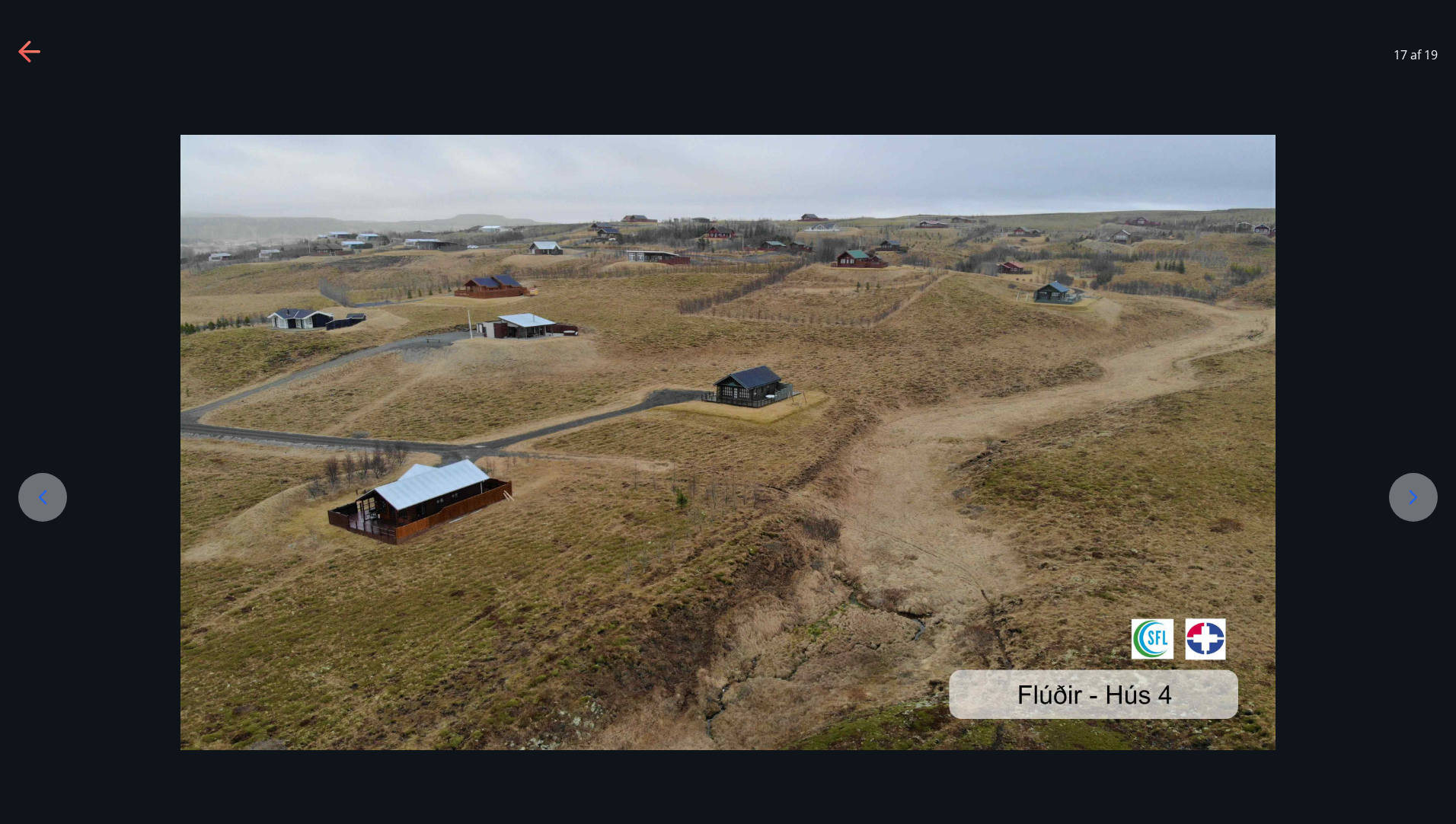
click at [1415, 506] on icon at bounding box center [1414, 497] width 25 height 25
click at [1434, 494] on div at bounding box center [1414, 497] width 49 height 49
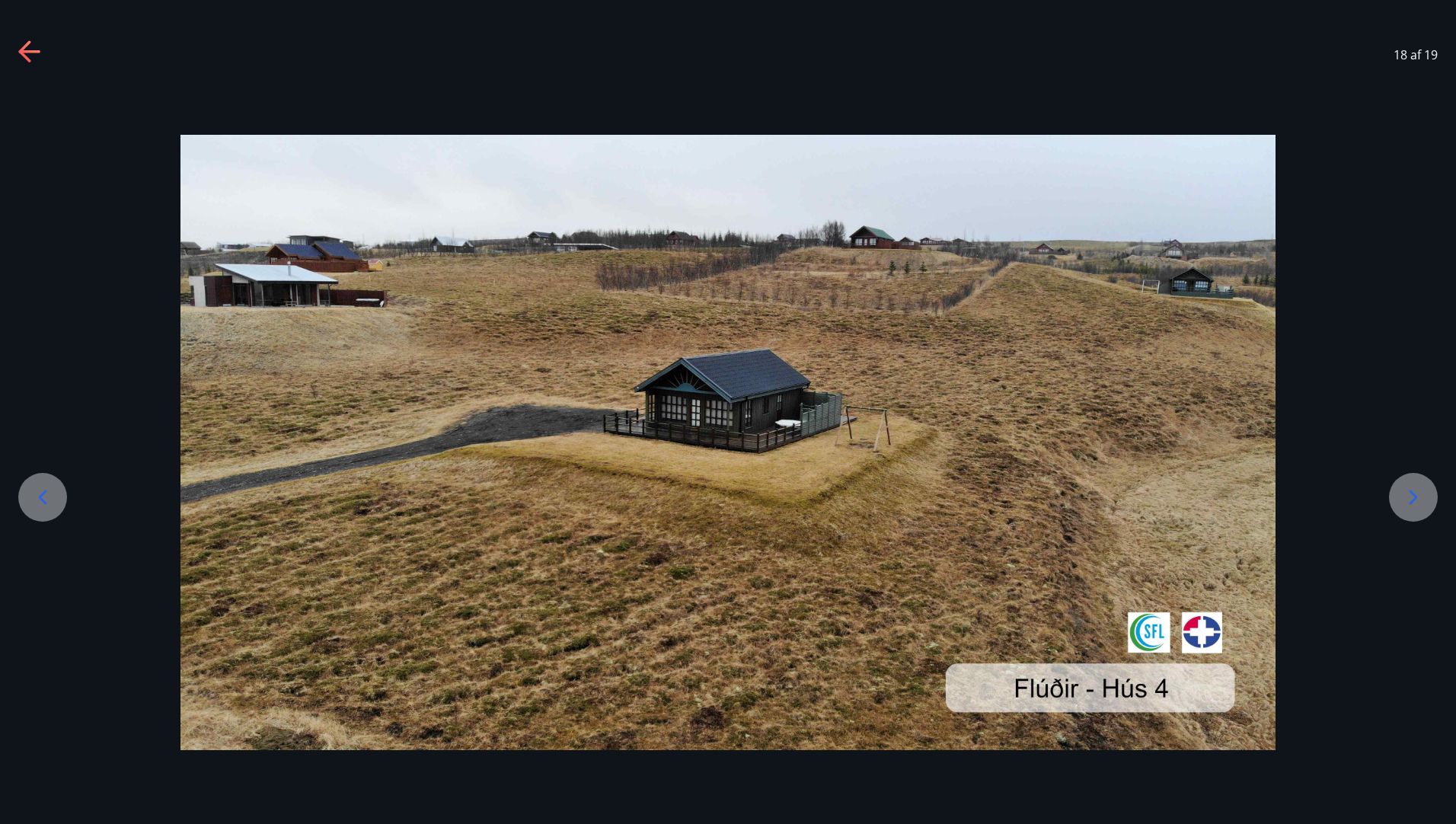
click at [1434, 494] on div at bounding box center [1414, 497] width 49 height 49
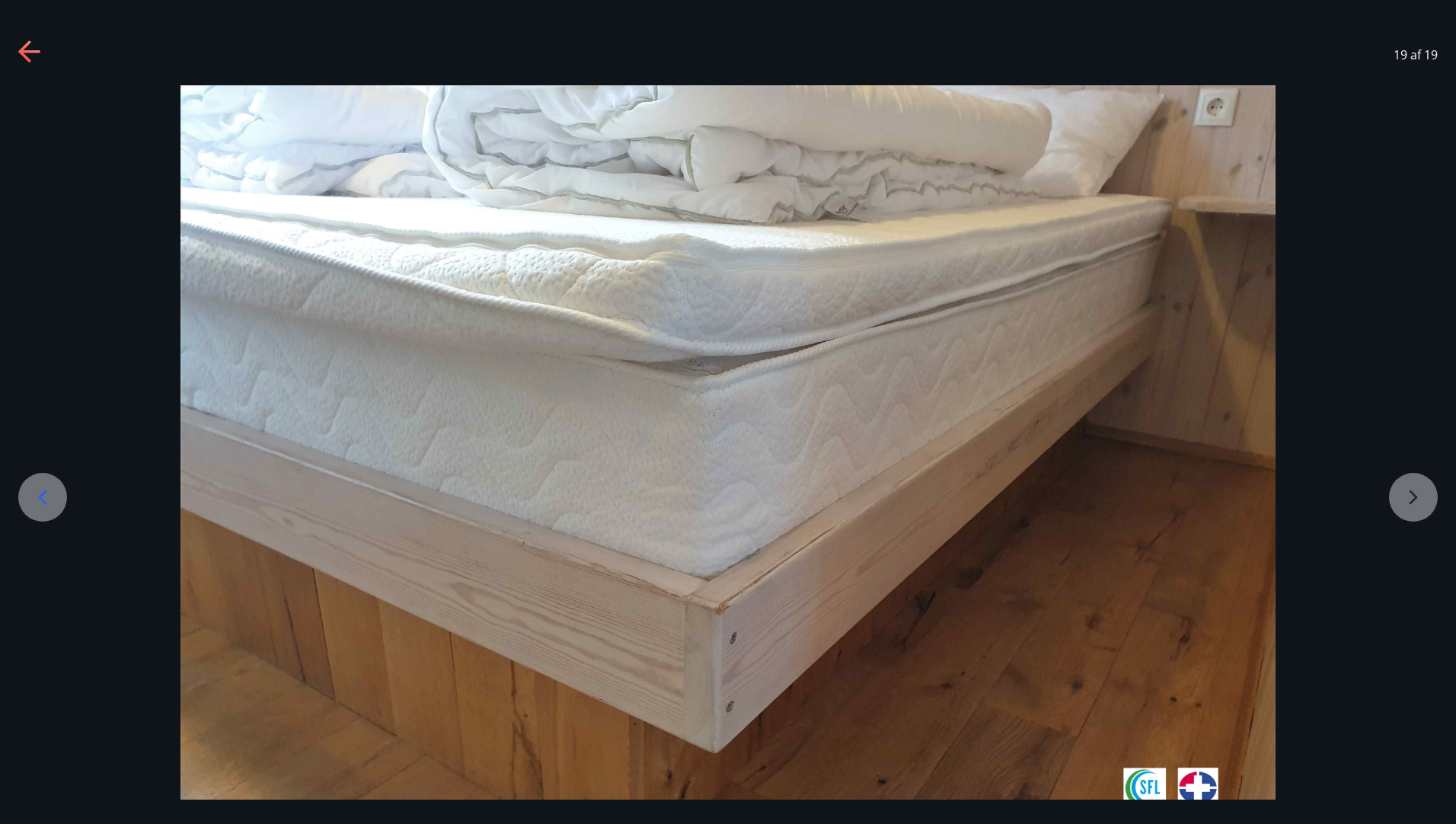
click at [1434, 494] on div at bounding box center [728, 496] width 1456 height 822
click at [23, 51] on icon at bounding box center [29, 51] width 21 height 3
